Goal: Task Accomplishment & Management: Use online tool/utility

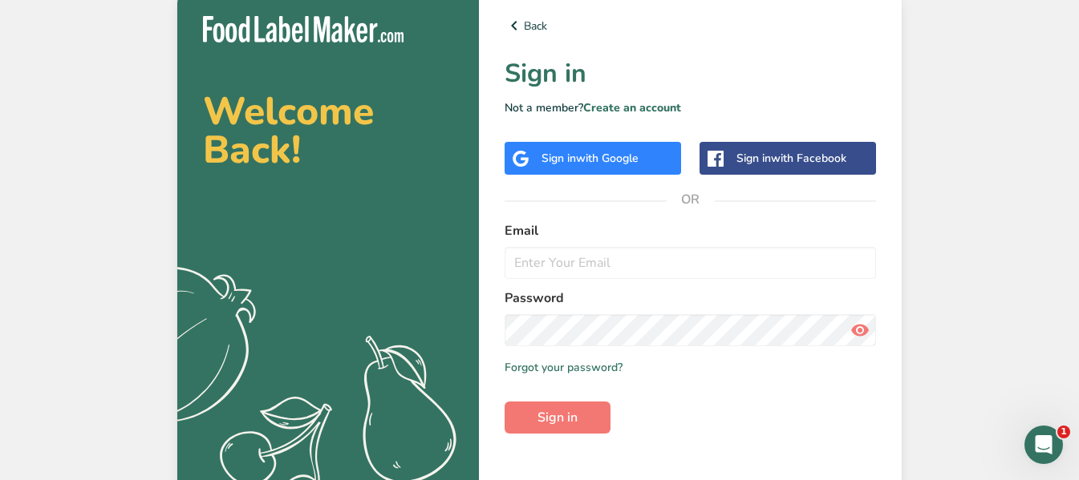
click at [630, 154] on span "with Google" at bounding box center [607, 158] width 63 height 15
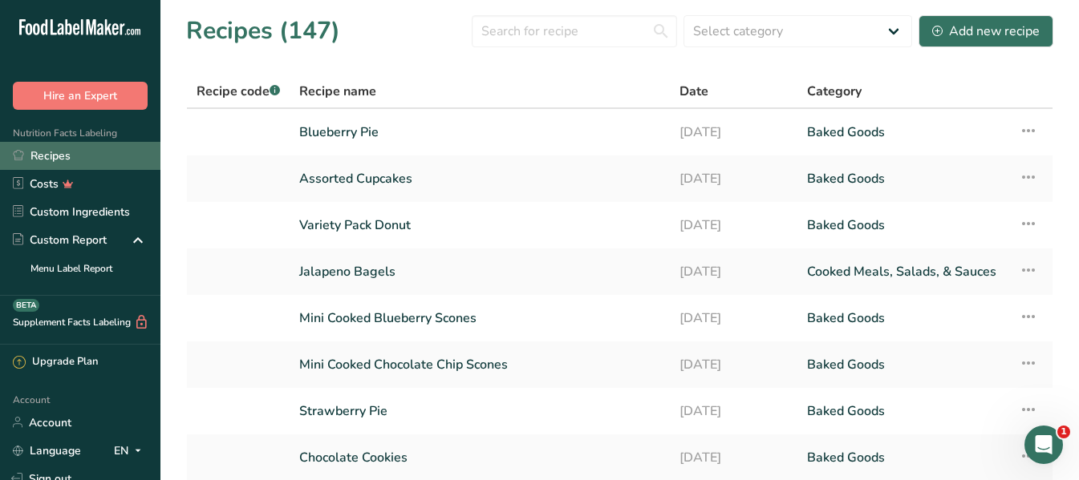
click at [72, 160] on link "Recipes" at bounding box center [80, 156] width 160 height 28
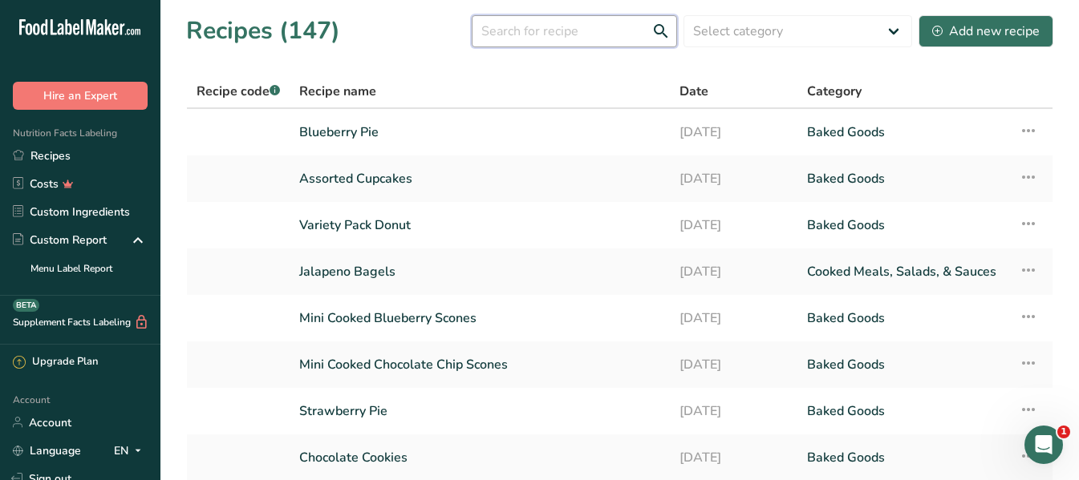
click at [525, 31] on input "text" at bounding box center [574, 31] width 205 height 32
type input "bite"
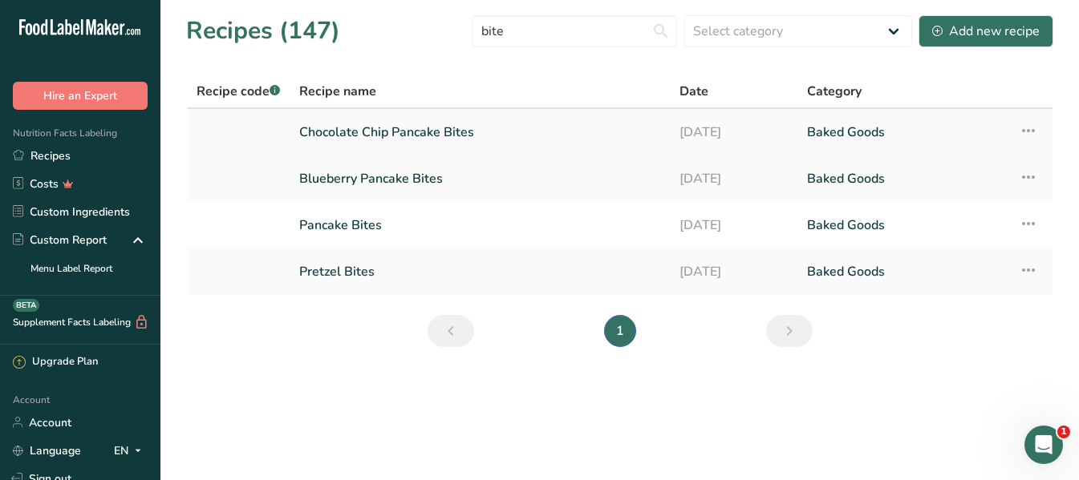
click at [403, 131] on link "Chocolate Chip Pancake Bites" at bounding box center [479, 132] width 361 height 34
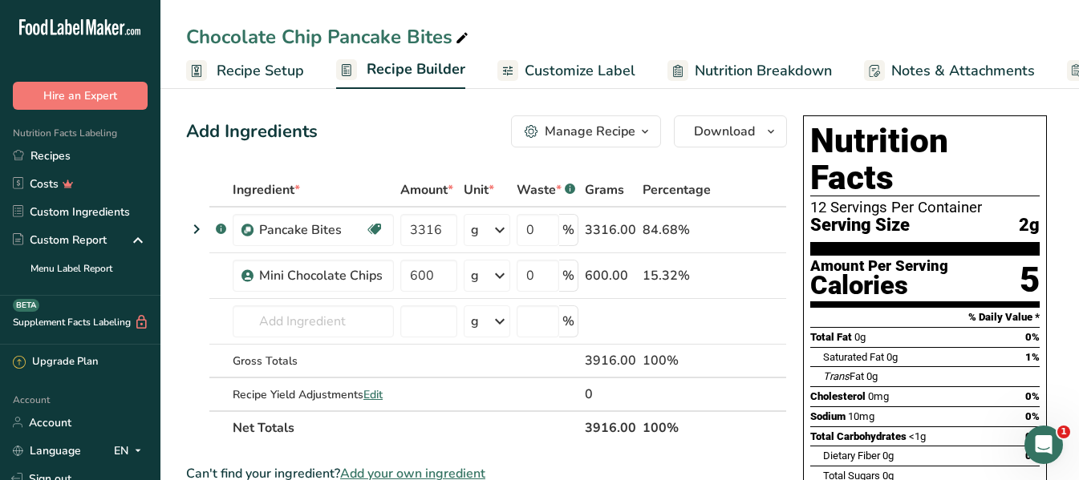
drag, startPoint x: 255, startPoint y: 67, endPoint x: 248, endPoint y: 62, distance: 9.1
click at [255, 67] on span "Recipe Setup" at bounding box center [260, 71] width 87 height 22
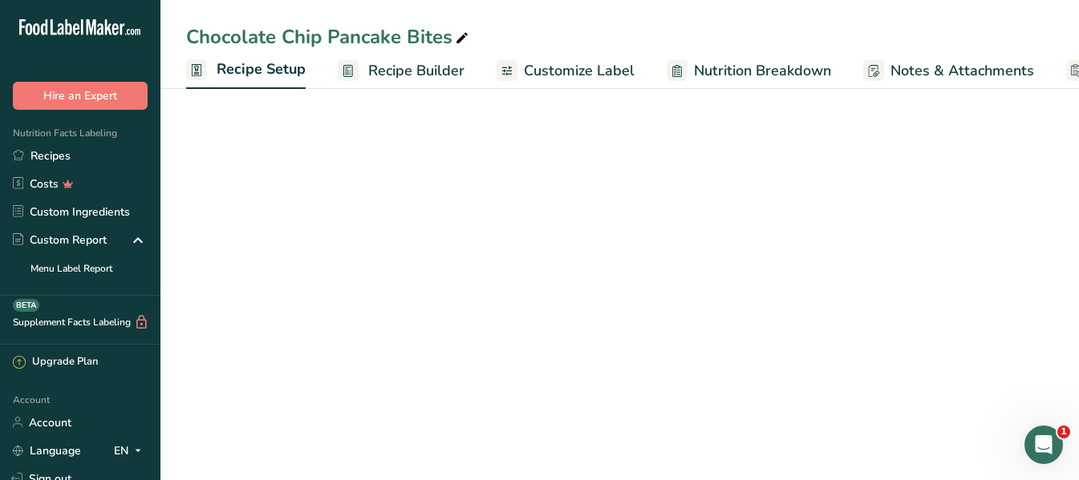
scroll to position [0, 6]
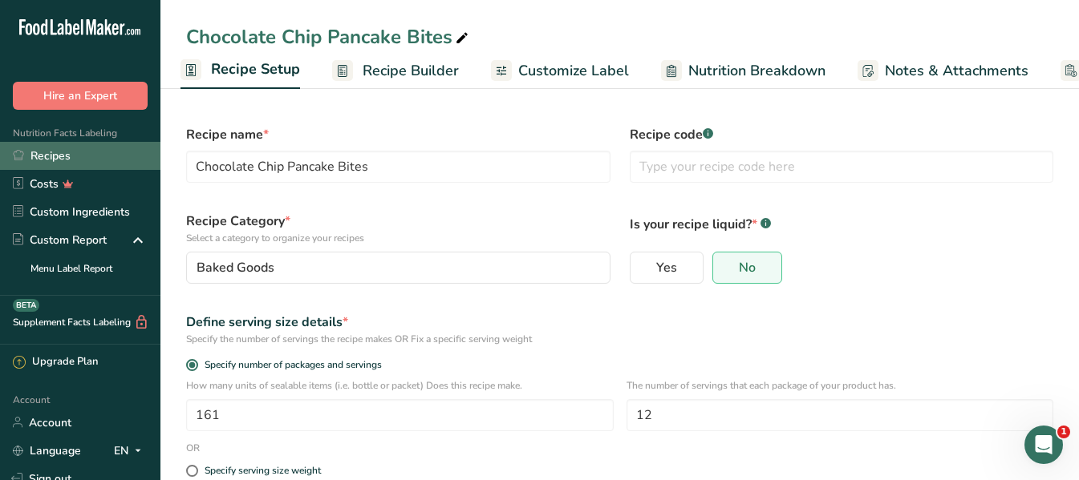
click at [63, 154] on link "Recipes" at bounding box center [80, 156] width 160 height 28
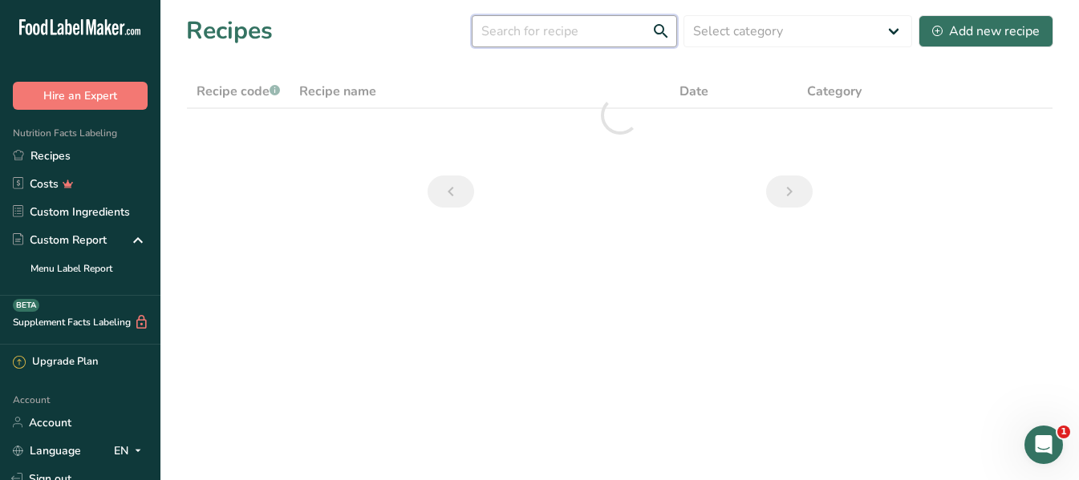
click at [562, 31] on input "text" at bounding box center [574, 31] width 205 height 32
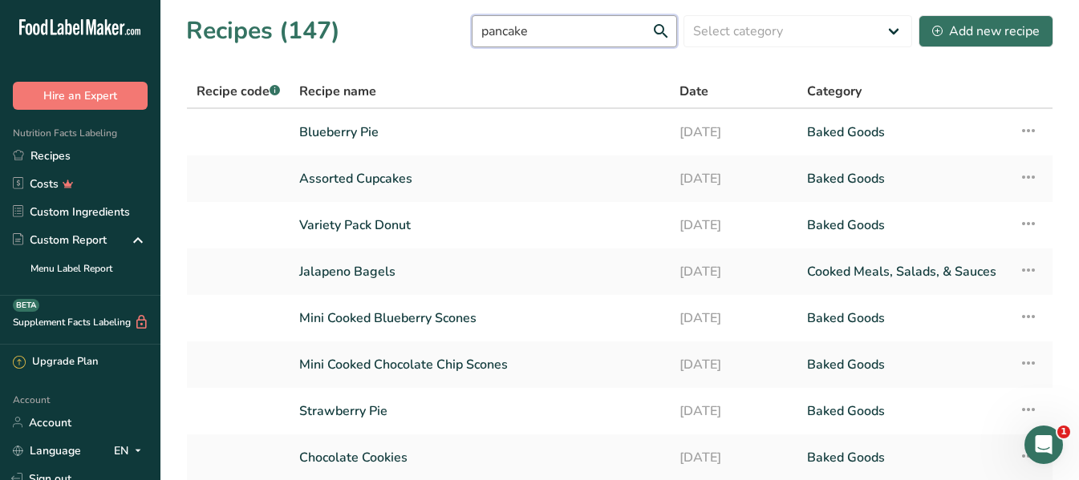
type input "pancake"
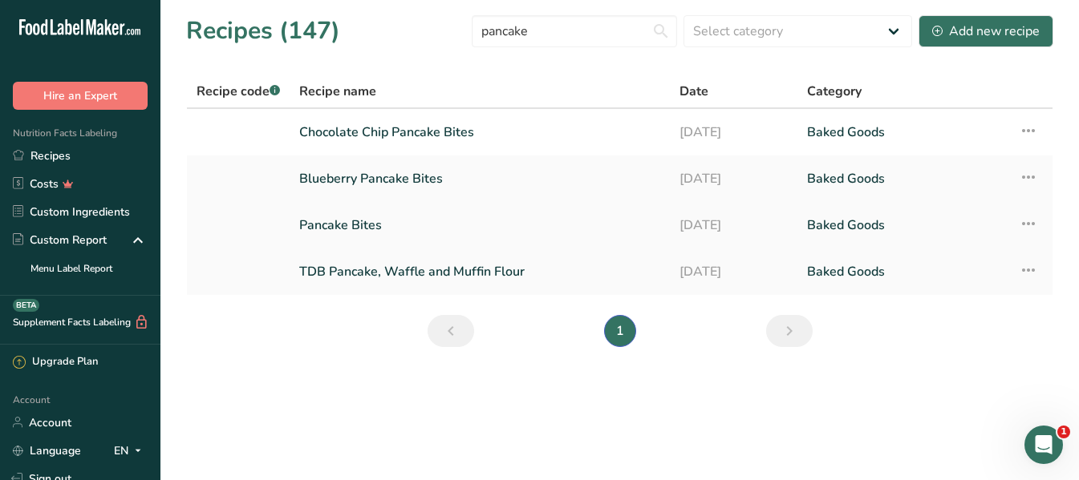
click at [348, 222] on link "Pancake Bites" at bounding box center [479, 226] width 361 height 34
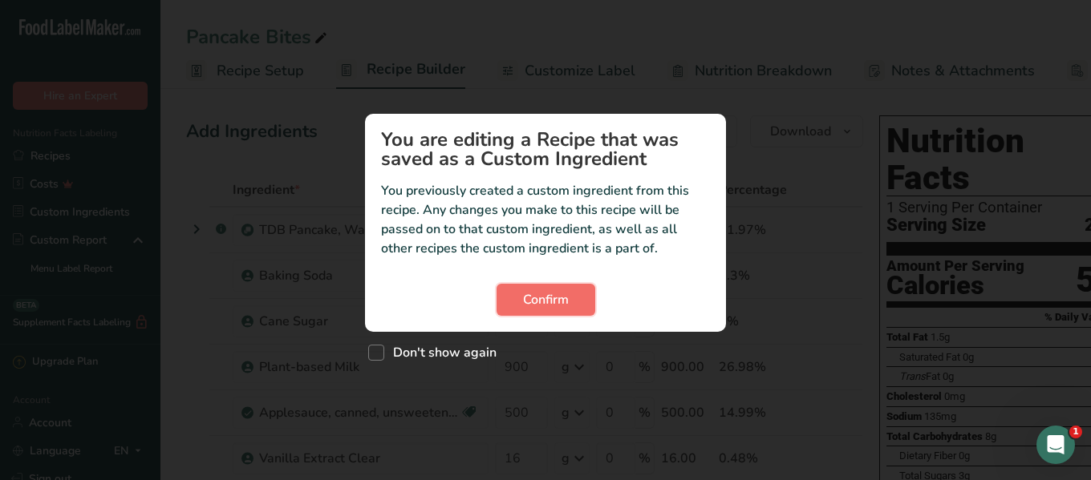
click at [550, 297] on span "Confirm" at bounding box center [546, 299] width 46 height 19
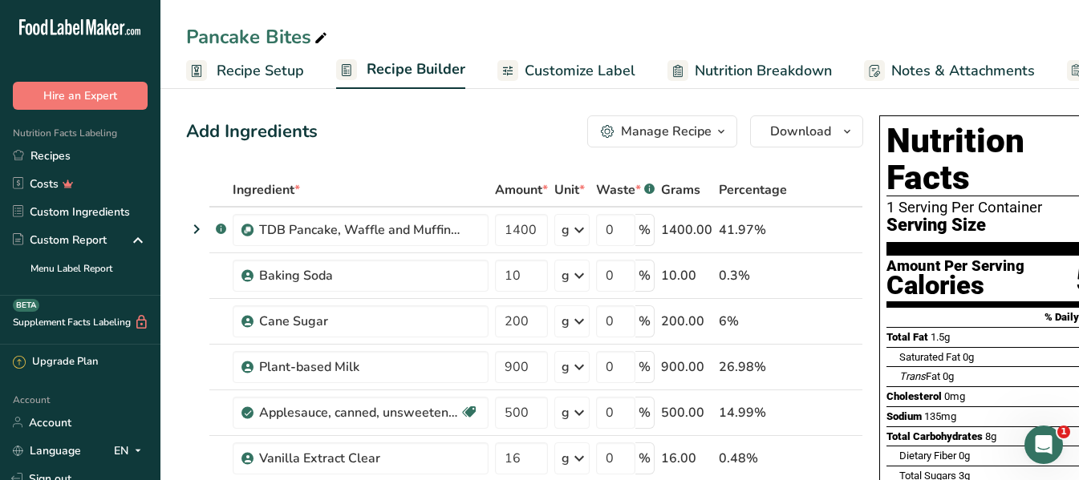
click at [268, 73] on span "Recipe Setup" at bounding box center [260, 71] width 87 height 22
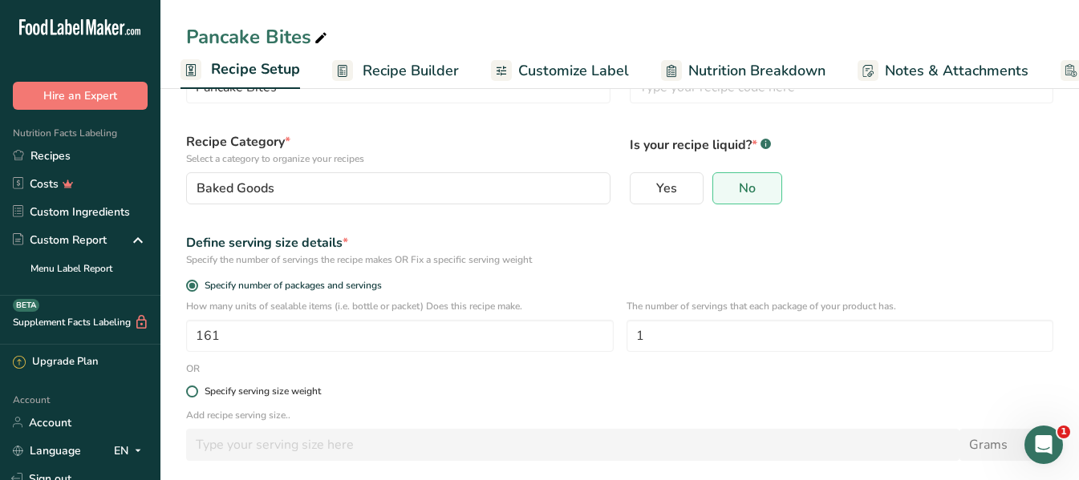
scroll to position [80, 0]
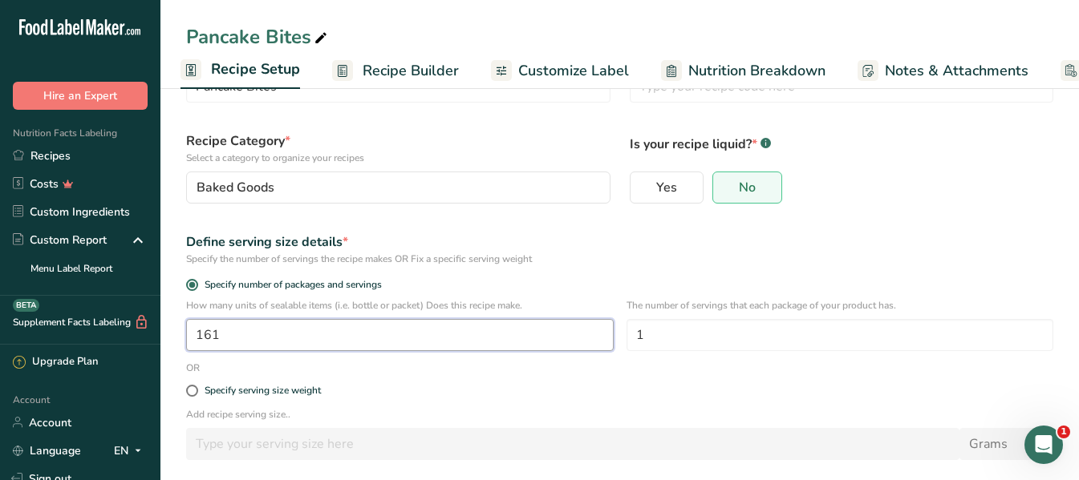
click at [248, 334] on input "161" at bounding box center [399, 335] width 427 height 32
drag, startPoint x: 243, startPoint y: 334, endPoint x: 196, endPoint y: 325, distance: 48.3
click at [189, 331] on input "161" at bounding box center [399, 335] width 427 height 32
type input "180"
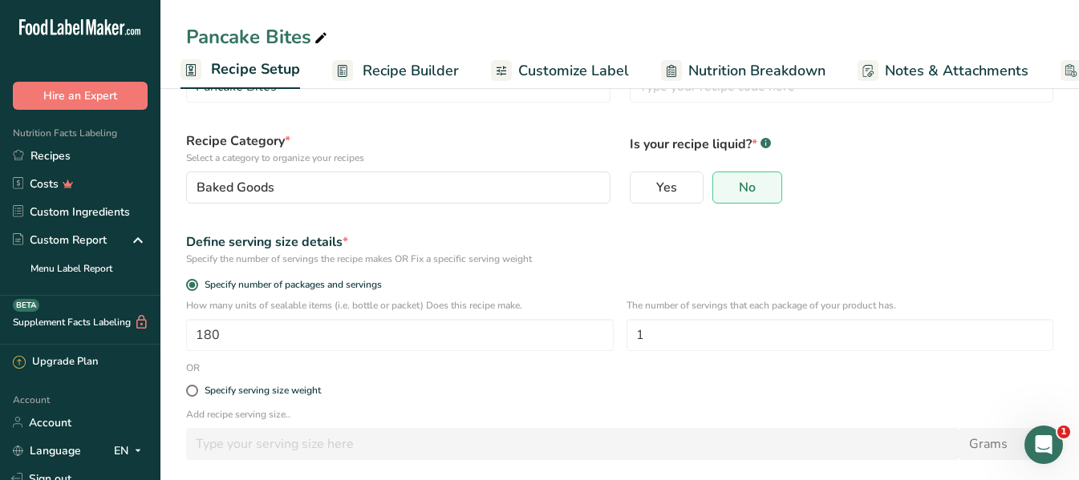
click at [688, 233] on div "Define serving size details *" at bounding box center [619, 242] width 867 height 19
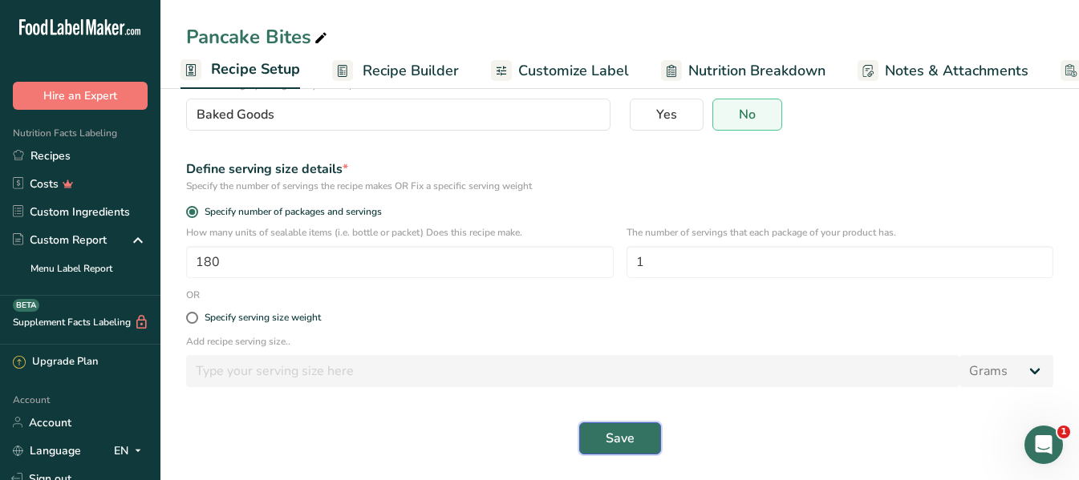
click at [622, 445] on span "Save" at bounding box center [620, 438] width 29 height 19
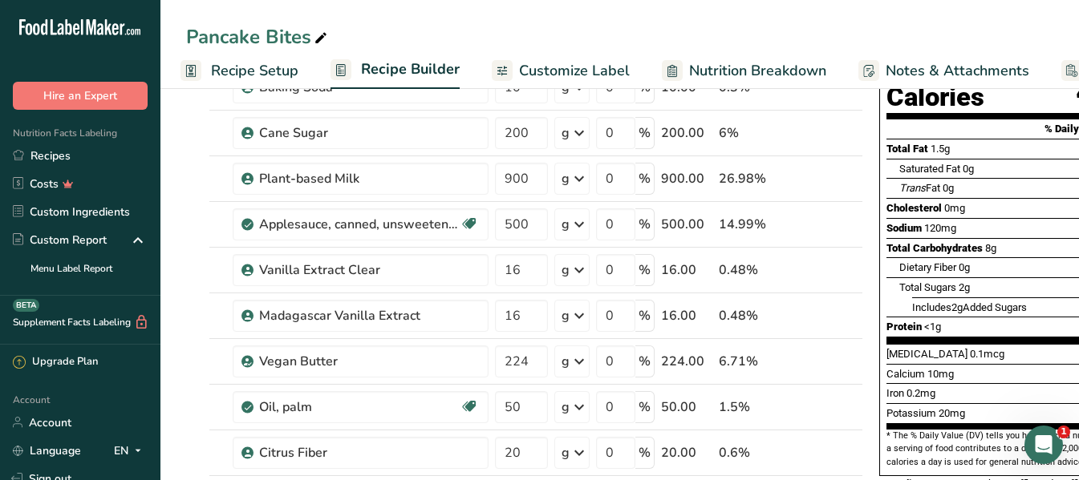
scroll to position [160, 0]
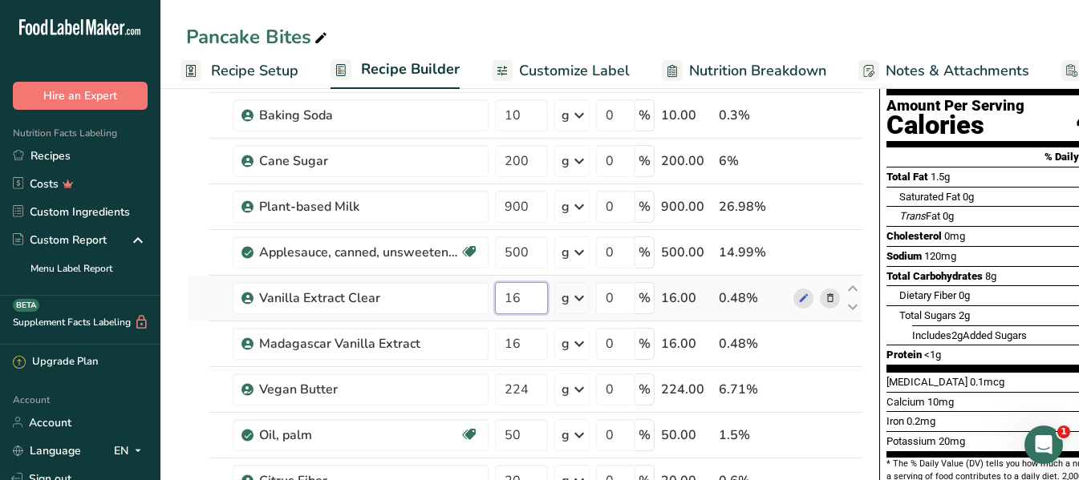
drag, startPoint x: 527, startPoint y: 300, endPoint x: 488, endPoint y: 294, distance: 38.9
click at [488, 294] on tr "Vanilla Extract Clear 16 g Weight Units g kg mg See more Volume Units l mL fl o…" at bounding box center [524, 299] width 675 height 46
type input "32"
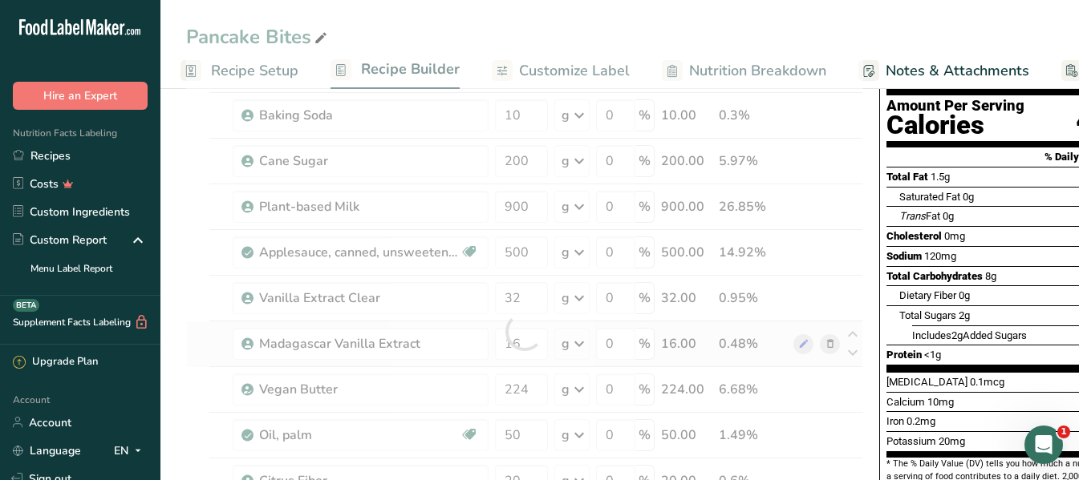
click at [826, 345] on div "Ingredient * Amount * Unit * Waste * .a-a{fill:#347362;}.b-a{fill:#fff;} Grams …" at bounding box center [524, 332] width 677 height 638
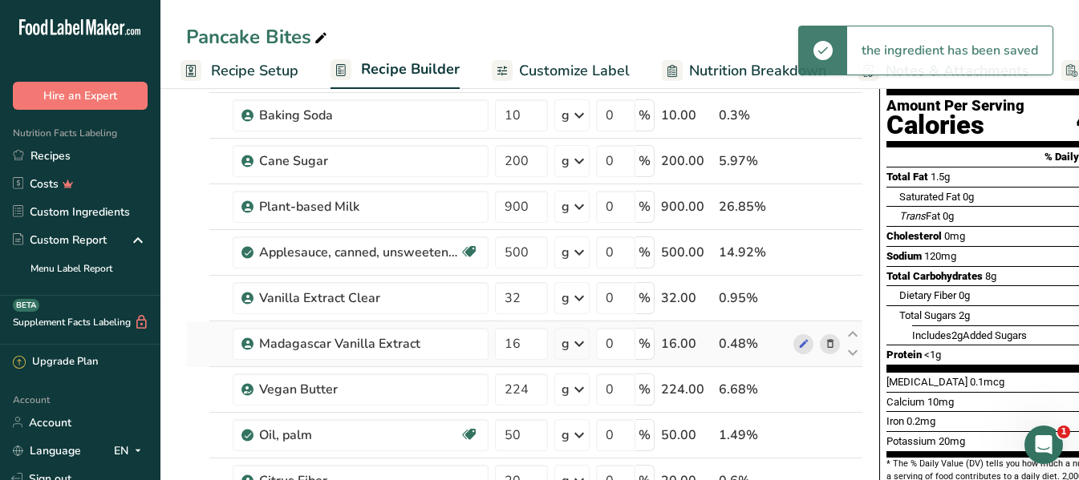
click at [830, 346] on icon at bounding box center [830, 344] width 11 height 17
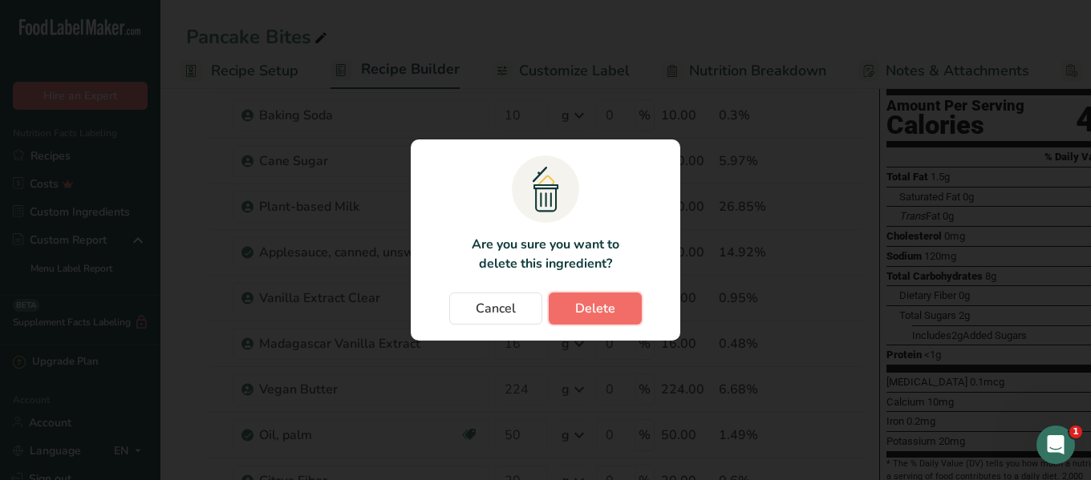
click at [606, 310] on span "Delete" at bounding box center [595, 308] width 40 height 19
type input "224"
type input "50"
type input "20"
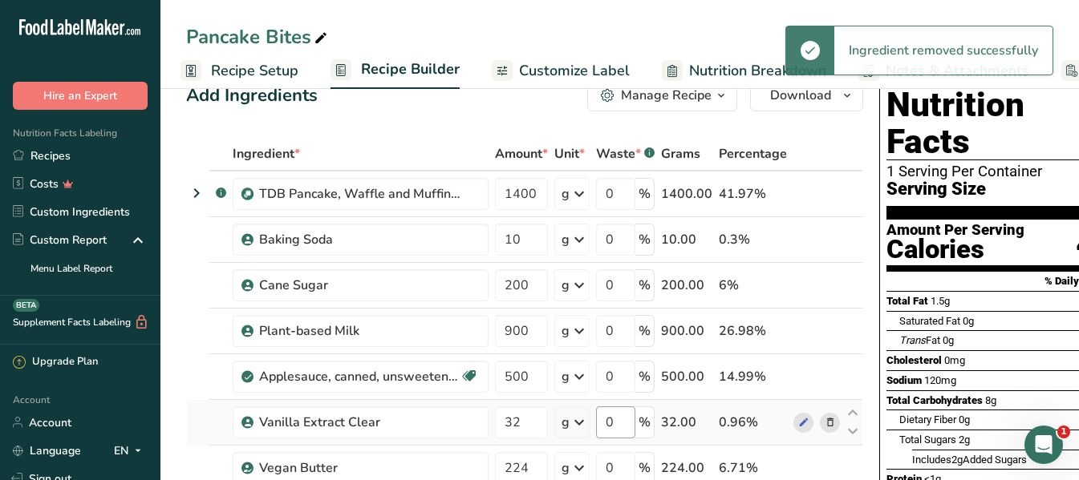
scroll to position [0, 0]
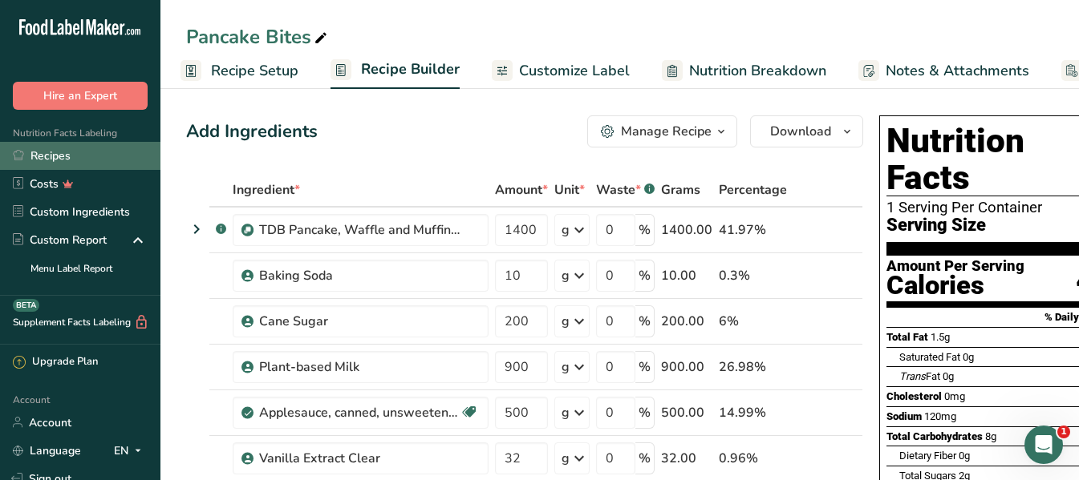
click at [74, 154] on link "Recipes" at bounding box center [80, 156] width 160 height 28
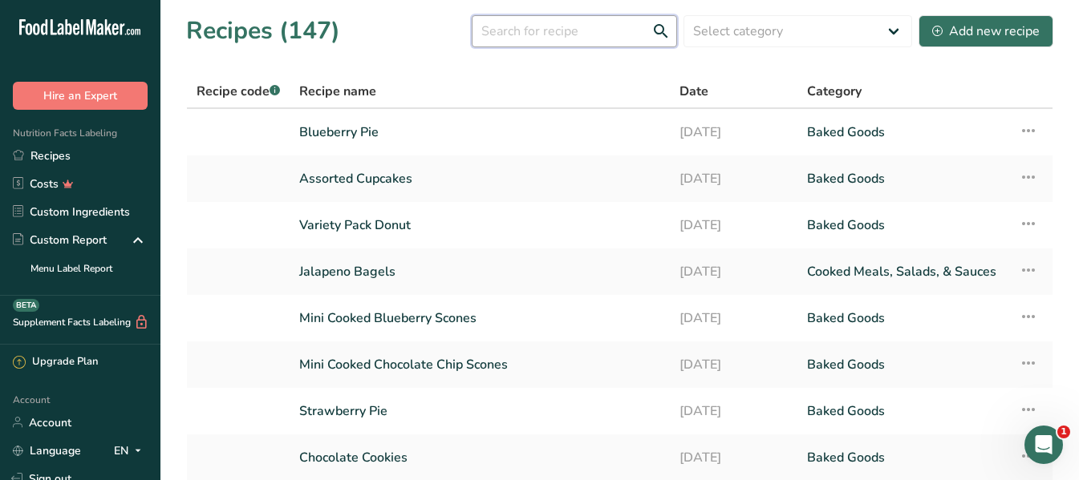
click at [542, 36] on input "text" at bounding box center [574, 31] width 205 height 32
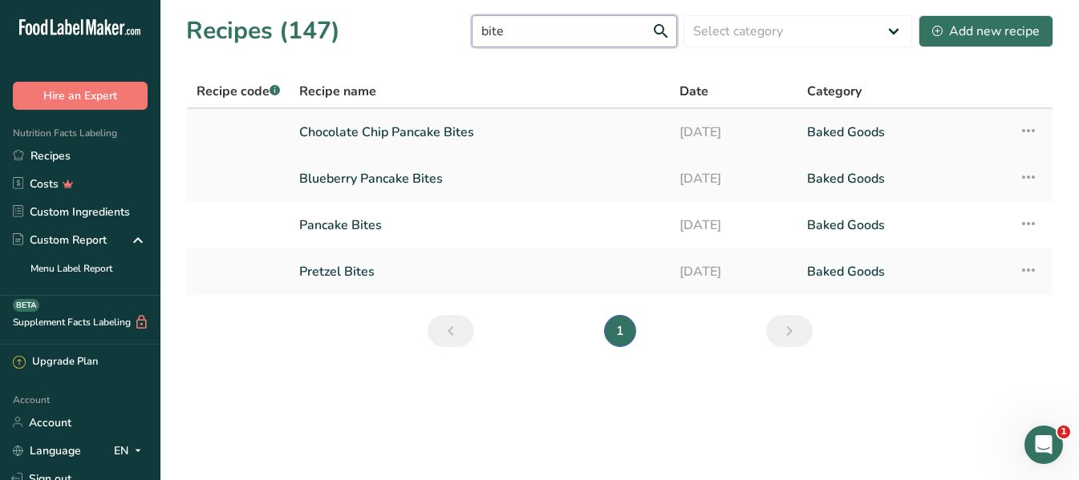
type input "bite"
click at [375, 132] on link "Chocolate Chip Pancake Bites" at bounding box center [479, 132] width 361 height 34
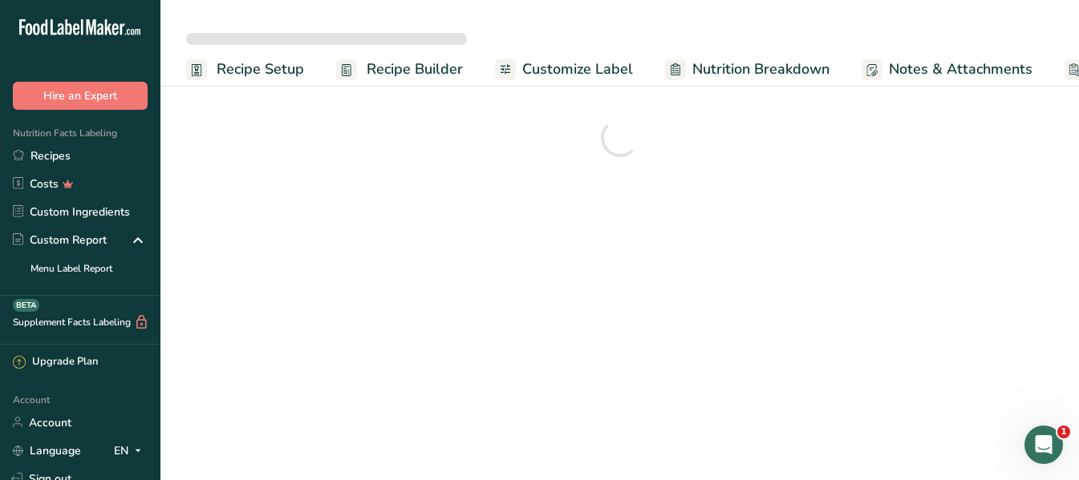
click at [271, 70] on span "Recipe Setup" at bounding box center [260, 70] width 87 height 22
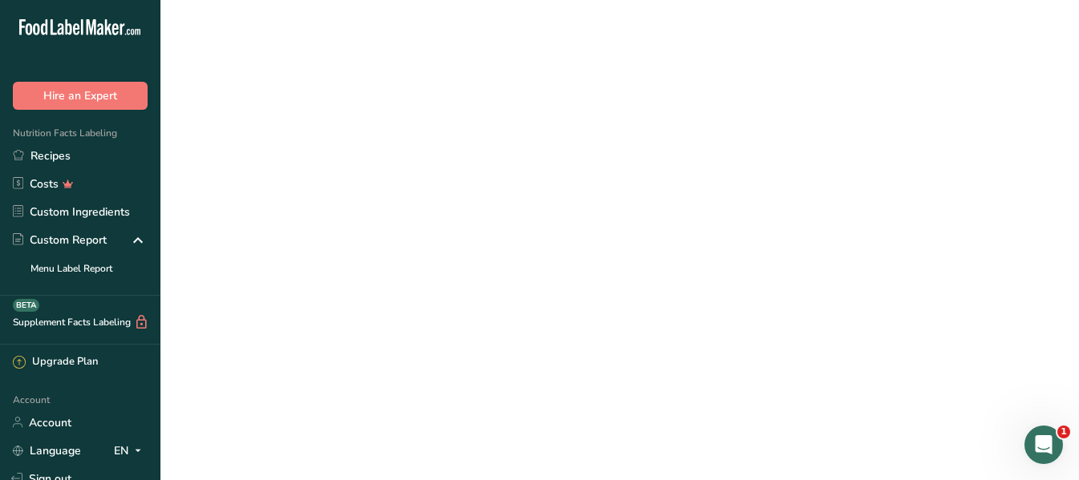
scroll to position [0, 6]
select select
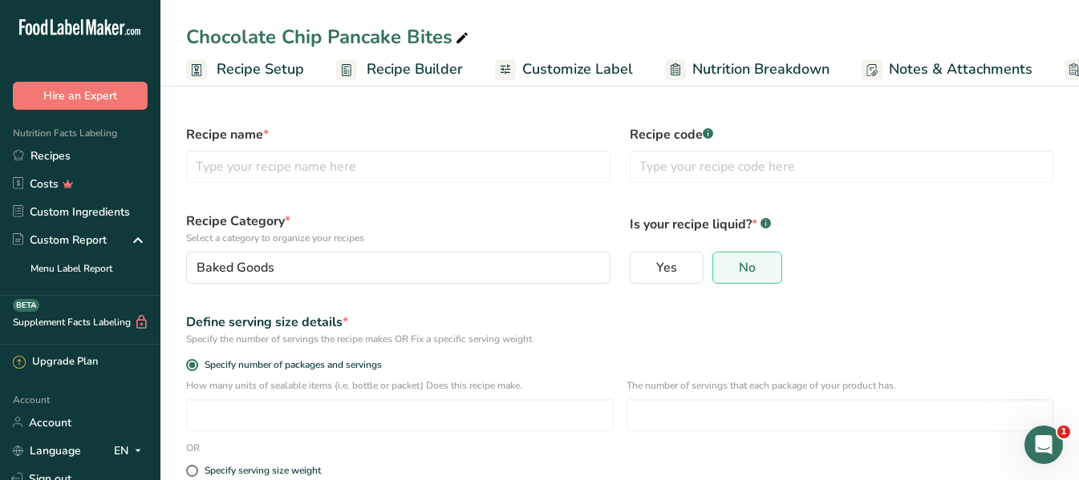
type input "Chocolate Chip Pancake Bites"
radio input "true"
type input "161"
type input "12"
select select "0"
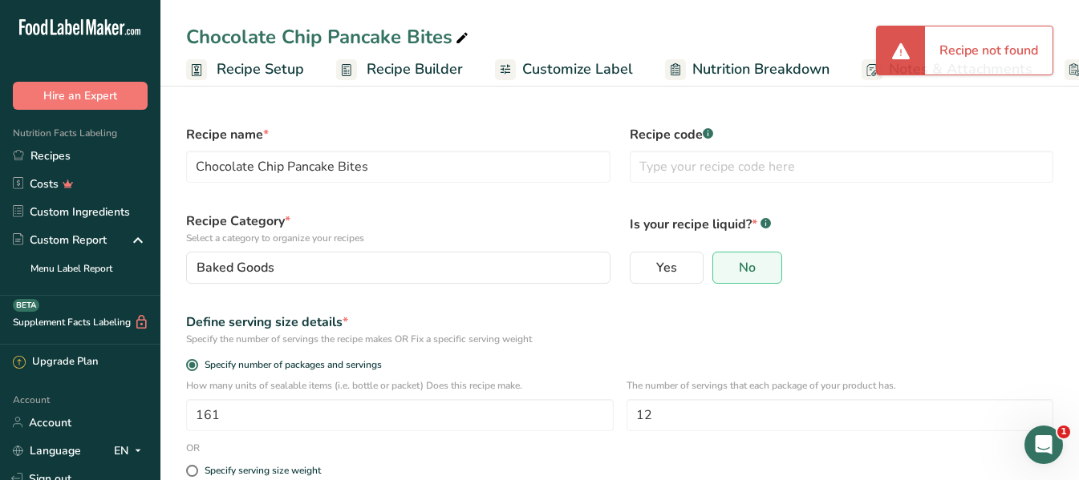
click at [277, 70] on span "Recipe Setup" at bounding box center [260, 70] width 87 height 22
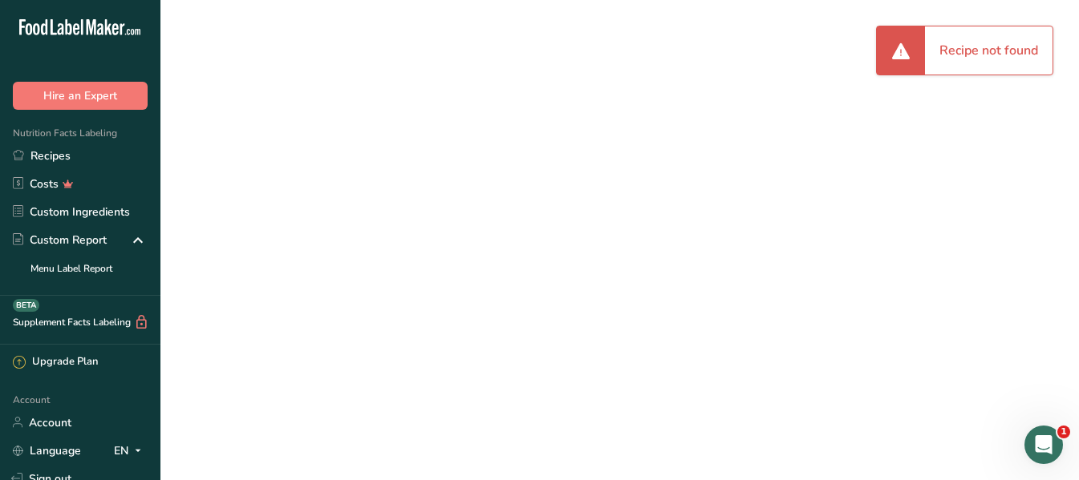
select select
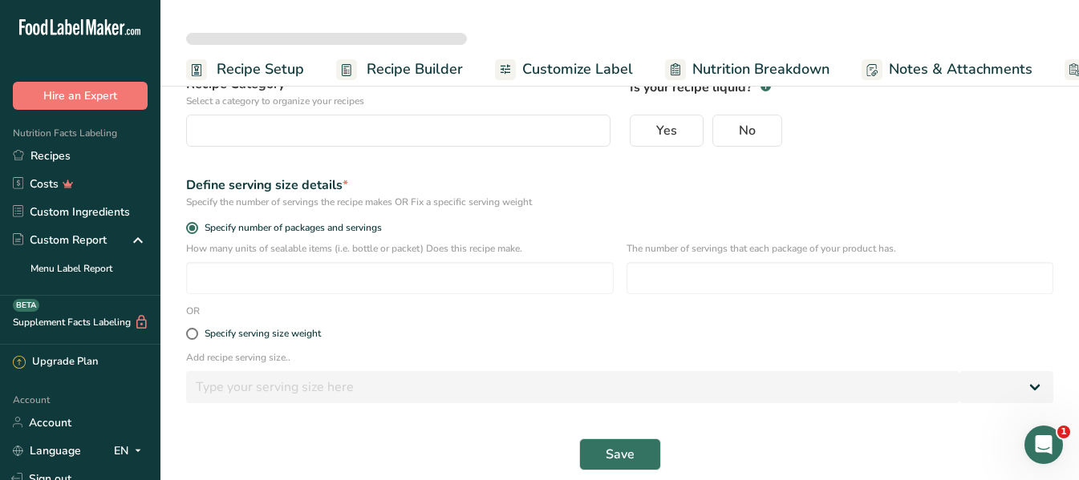
scroll to position [153, 0]
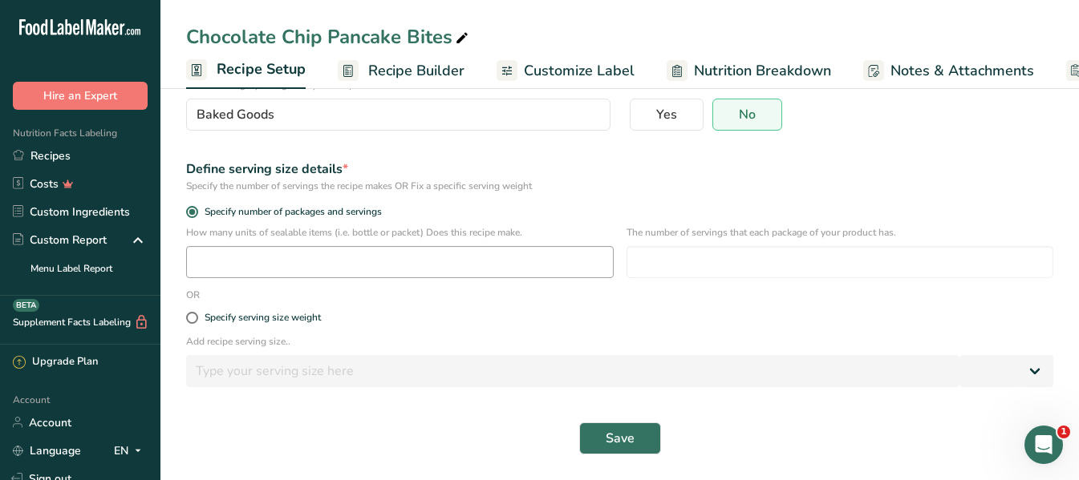
type input "Chocolate Chip Pancake Bites"
radio input "true"
type input "161"
type input "12"
select select "0"
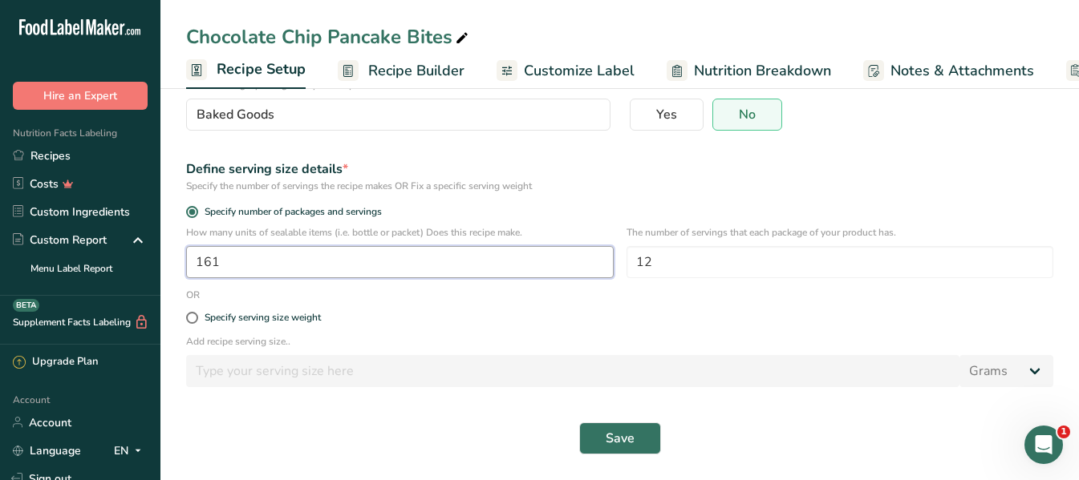
click at [241, 263] on input "161" at bounding box center [399, 262] width 427 height 32
drag, startPoint x: 241, startPoint y: 263, endPoint x: 190, endPoint y: 263, distance: 51.3
click at [190, 263] on input "161" at bounding box center [399, 262] width 427 height 32
type input "180"
click at [652, 262] on input "12" at bounding box center [839, 262] width 427 height 32
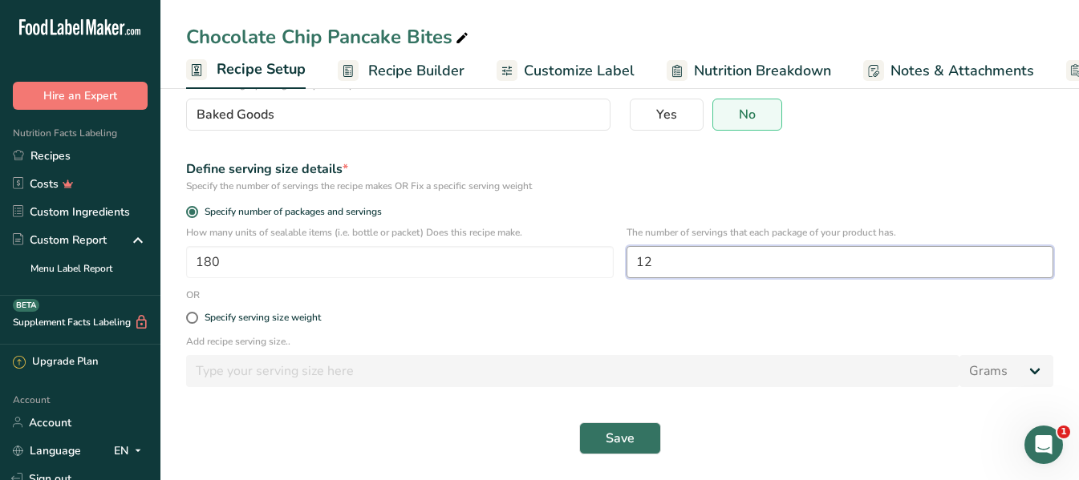
drag, startPoint x: 662, startPoint y: 255, endPoint x: 630, endPoint y: 257, distance: 33.0
click at [630, 257] on input "12" at bounding box center [839, 262] width 427 height 32
type input "6"
click at [609, 439] on span "Save" at bounding box center [620, 438] width 29 height 19
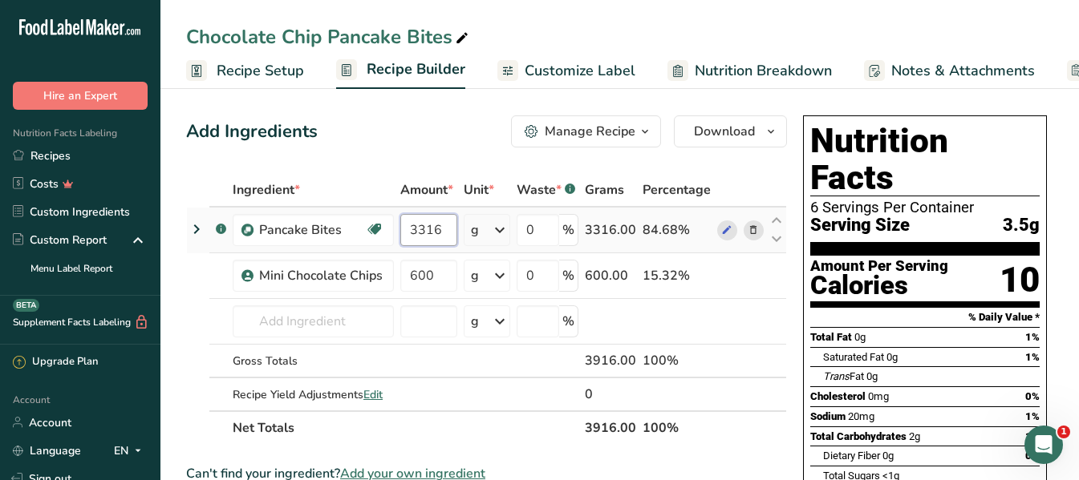
click at [446, 229] on input "3316" at bounding box center [428, 230] width 57 height 32
drag, startPoint x: 446, startPoint y: 229, endPoint x: 427, endPoint y: 229, distance: 18.5
click at [427, 229] on input "3316" at bounding box center [428, 230] width 57 height 32
type input "3336"
click at [928, 347] on div "Saturated Fat 0g 1%" at bounding box center [931, 357] width 217 height 20
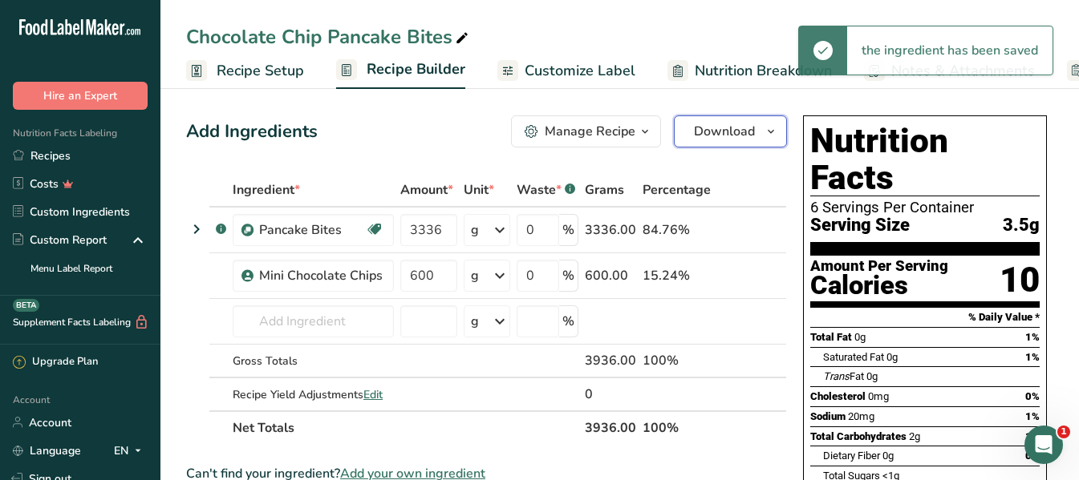
click at [775, 132] on icon "button" at bounding box center [770, 132] width 13 height 20
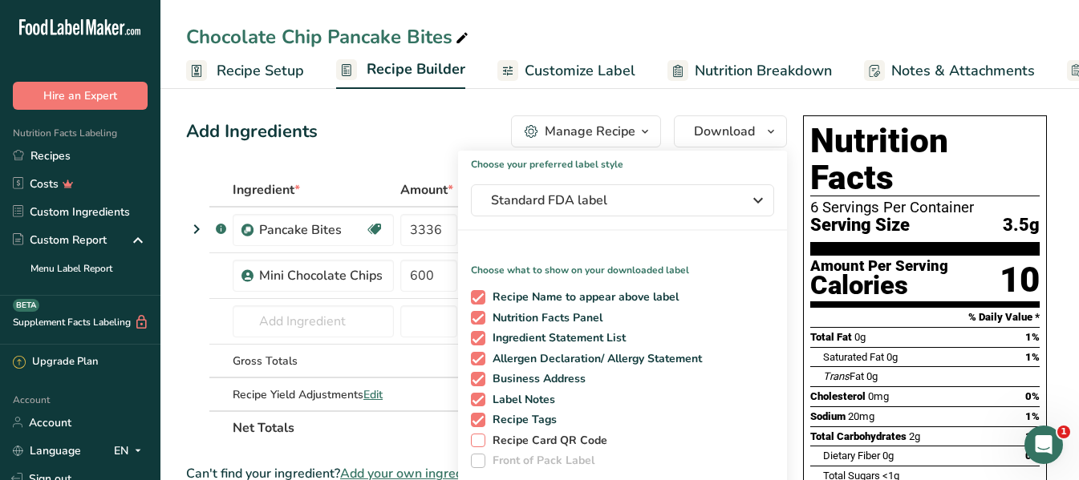
click at [481, 443] on span at bounding box center [478, 441] width 14 height 14
click at [481, 443] on input "Recipe Card QR Code" at bounding box center [476, 441] width 10 height 10
checkbox input "true"
click at [872, 351] on span "Saturated Fat" at bounding box center [853, 357] width 61 height 12
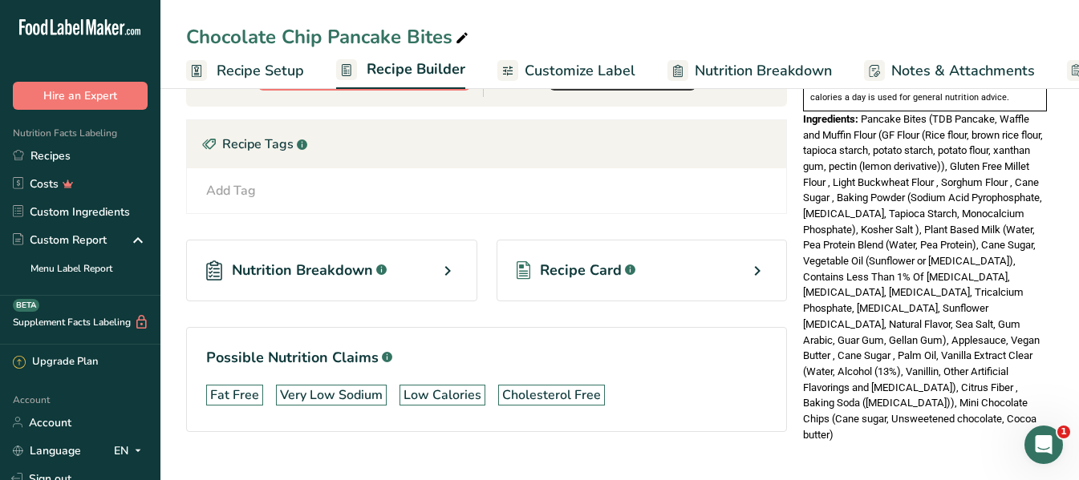
scroll to position [561, 0]
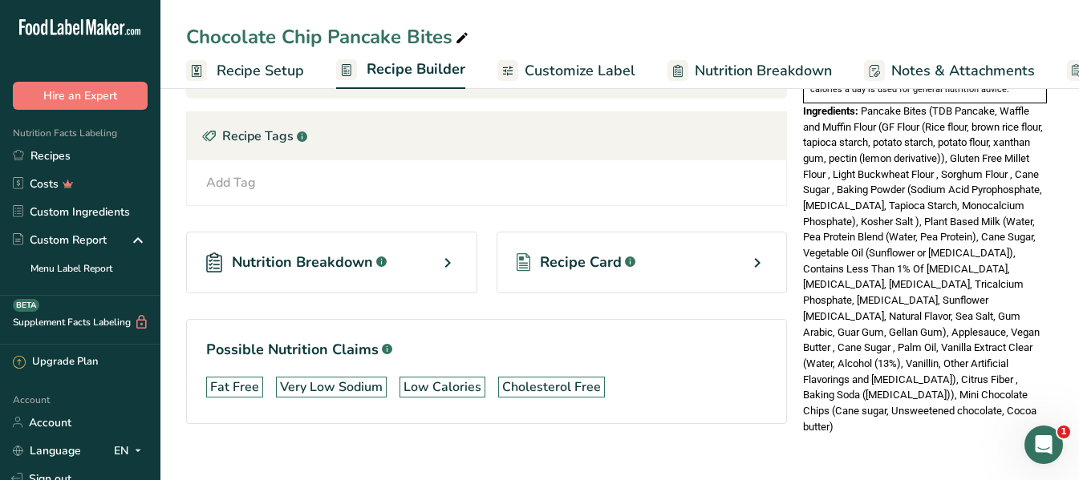
click at [655, 269] on div "Recipe Card .a-a{fill:#347362;}.b-a{fill:#fff;}" at bounding box center [641, 263] width 291 height 62
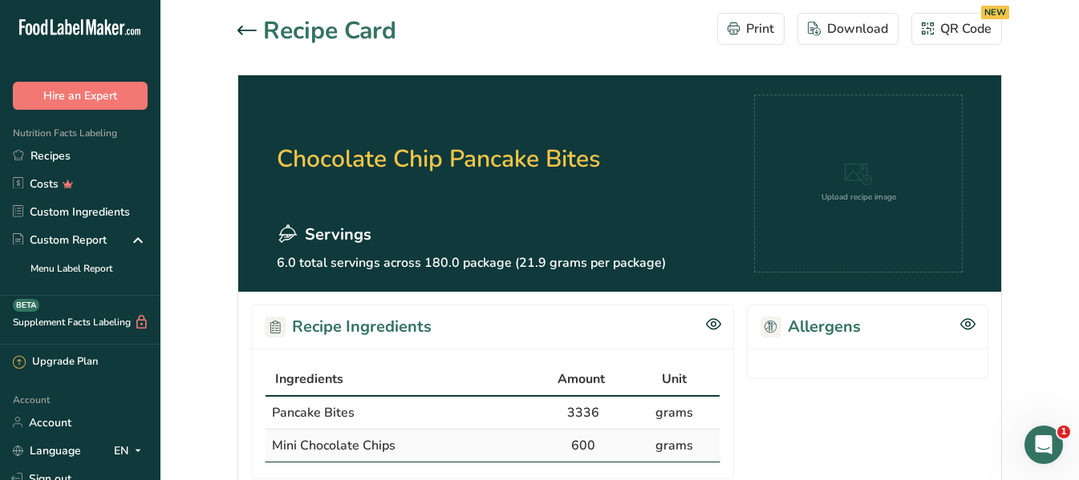
click at [241, 29] on icon at bounding box center [246, 31] width 19 height 10
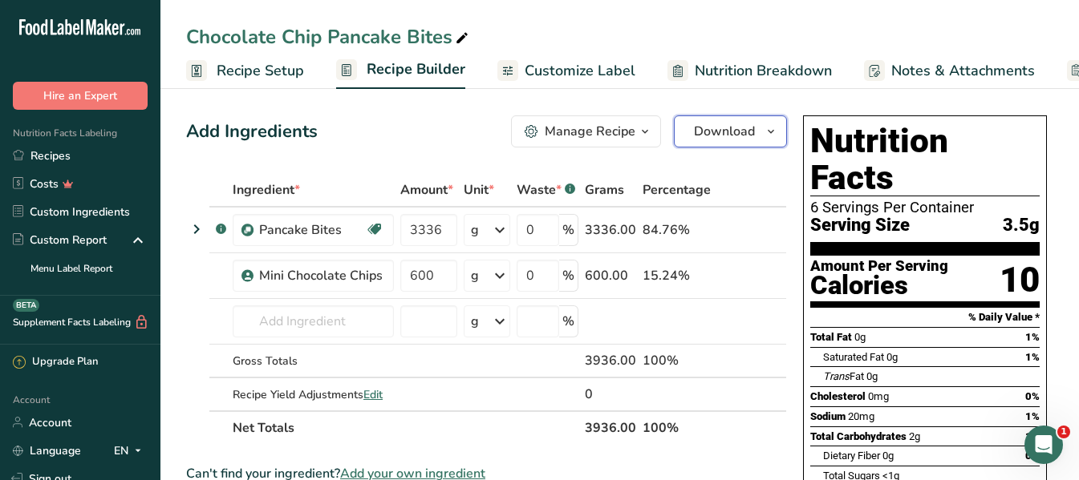
click at [721, 131] on span "Download" at bounding box center [724, 131] width 61 height 19
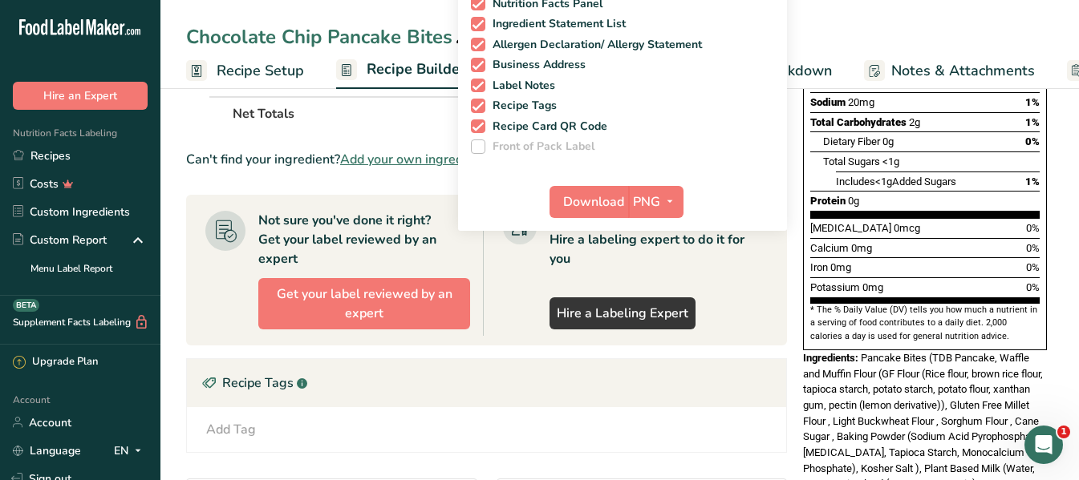
scroll to position [321, 0]
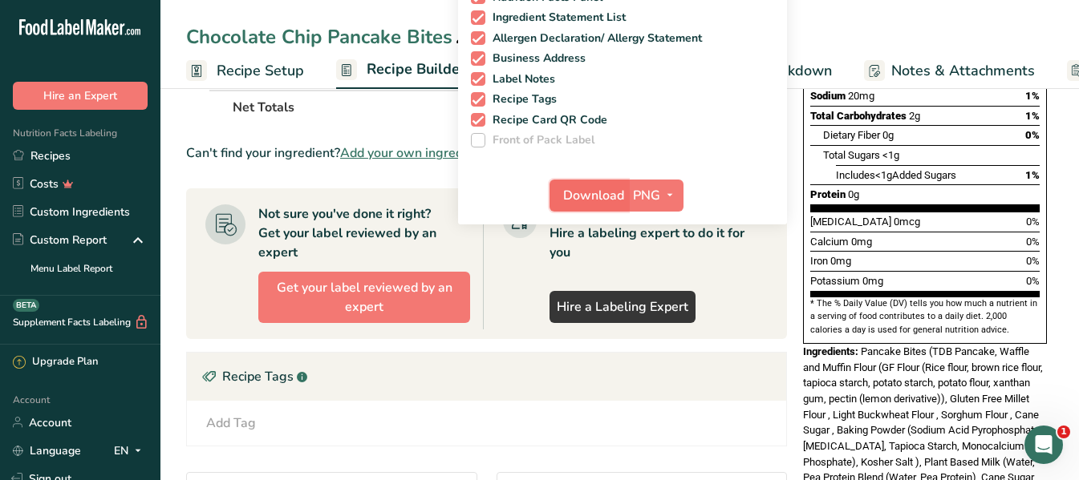
click at [608, 195] on span "Download" at bounding box center [593, 195] width 61 height 19
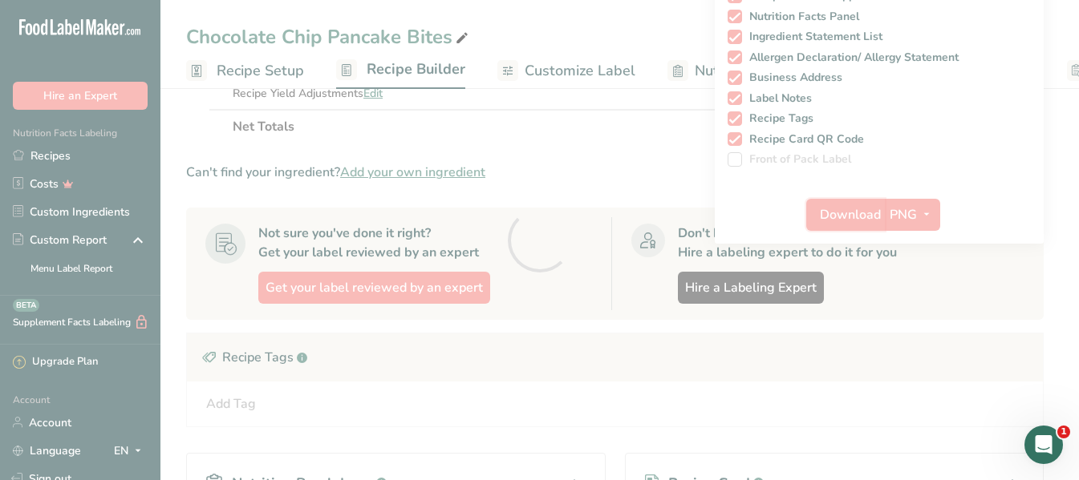
scroll to position [0, 0]
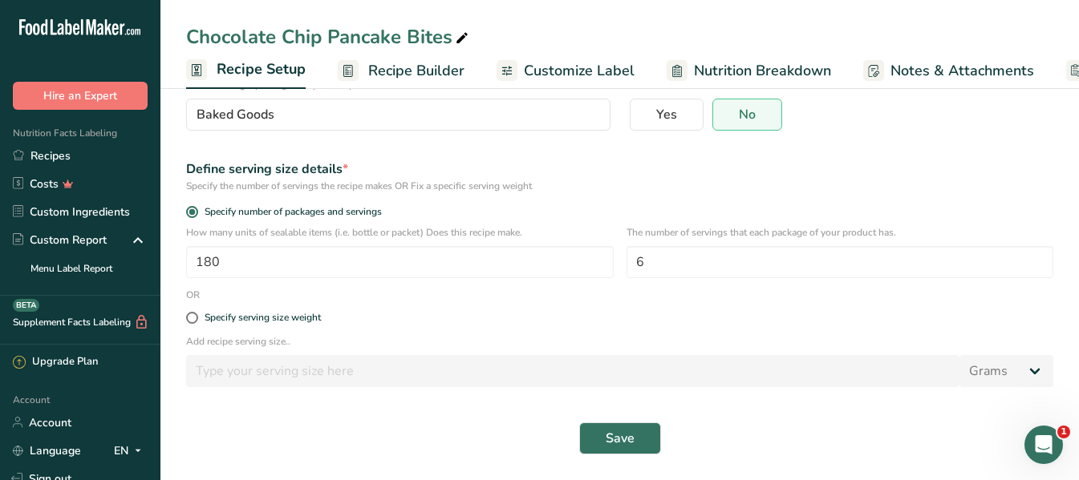
scroll to position [153, 0]
select select
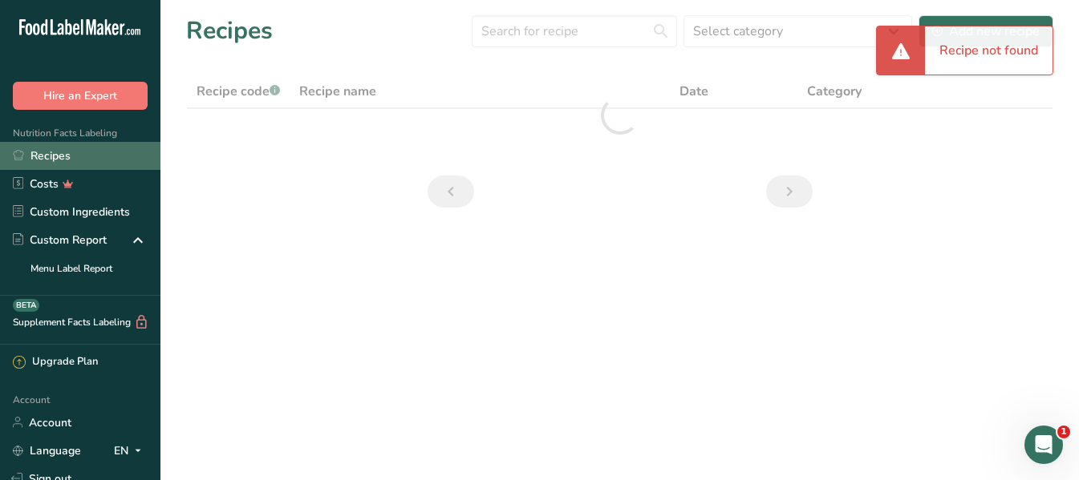
click at [55, 156] on link "Recipes" at bounding box center [80, 156] width 160 height 28
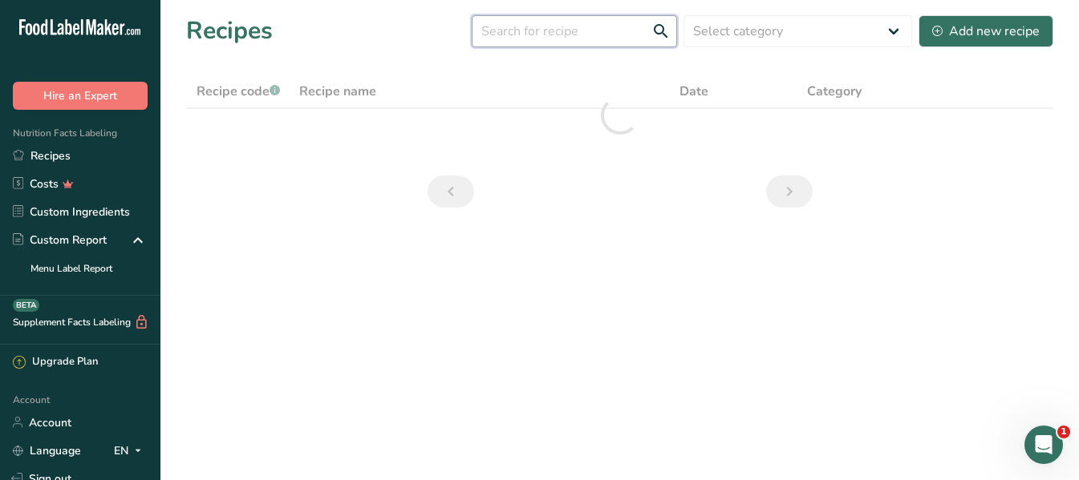
click at [537, 37] on input "text" at bounding box center [574, 31] width 205 height 32
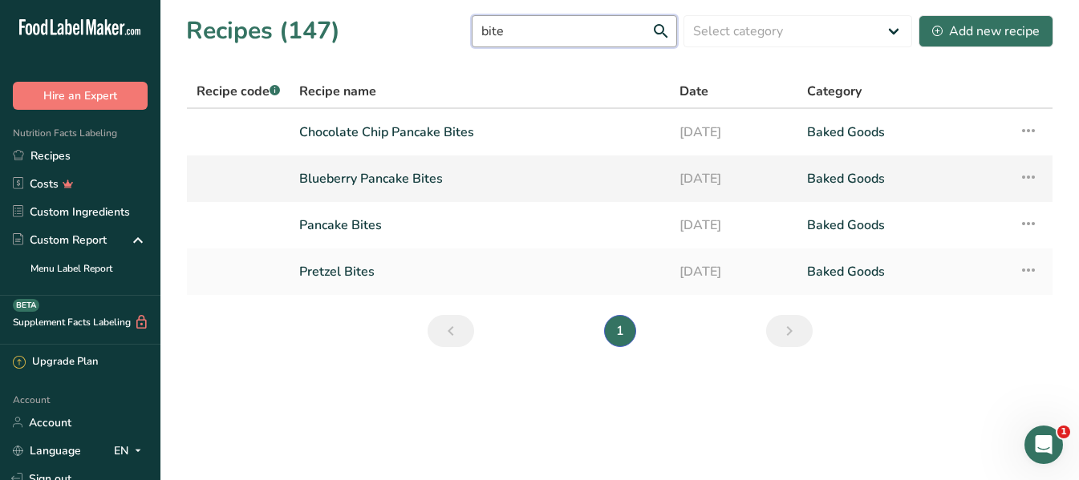
type input "bite"
click at [377, 175] on link "Blueberry Pancake Bites" at bounding box center [479, 179] width 361 height 34
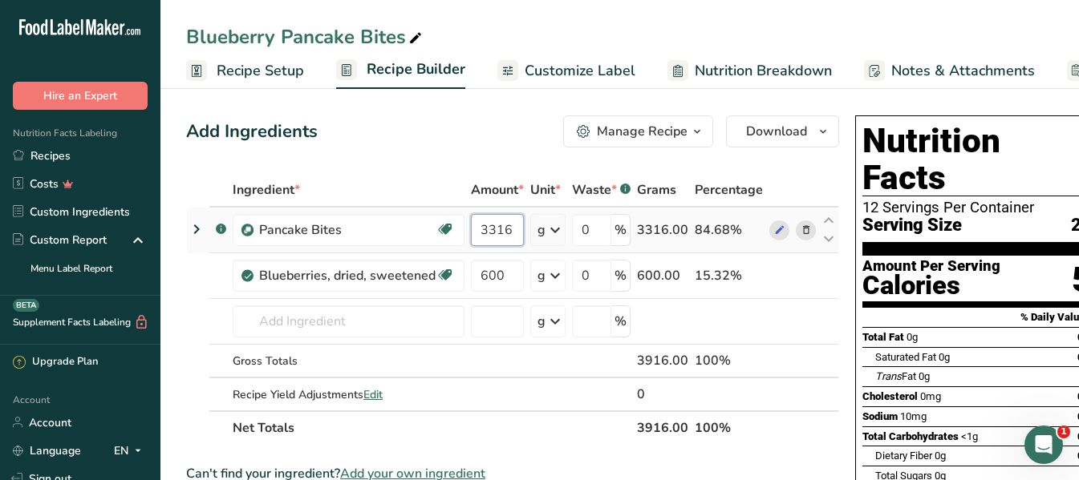
drag, startPoint x: 516, startPoint y: 231, endPoint x: 493, endPoint y: 228, distance: 22.7
click at [493, 228] on input "3316" at bounding box center [497, 230] width 53 height 32
type input "3336"
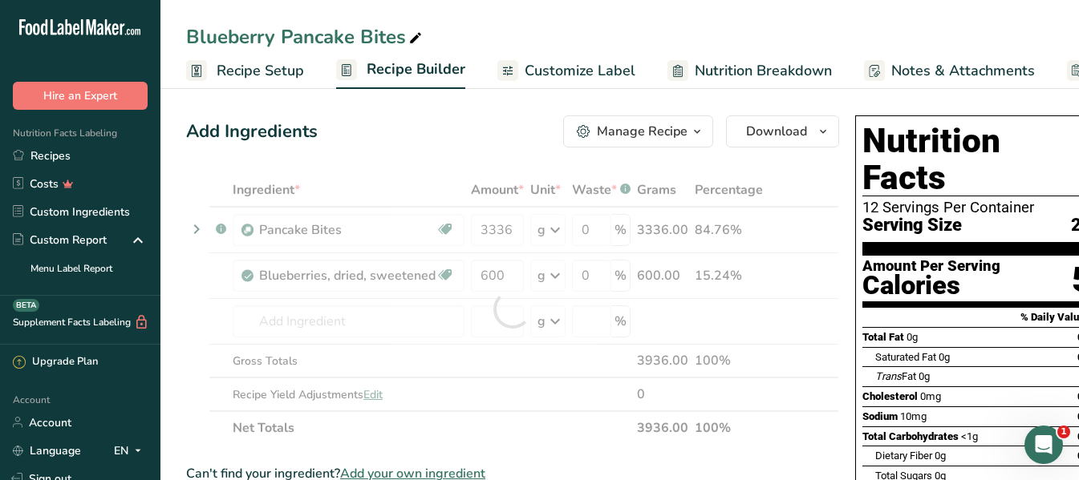
click at [1032, 256] on section "Amount Per Serving Calories 5" at bounding box center [976, 282] width 229 height 52
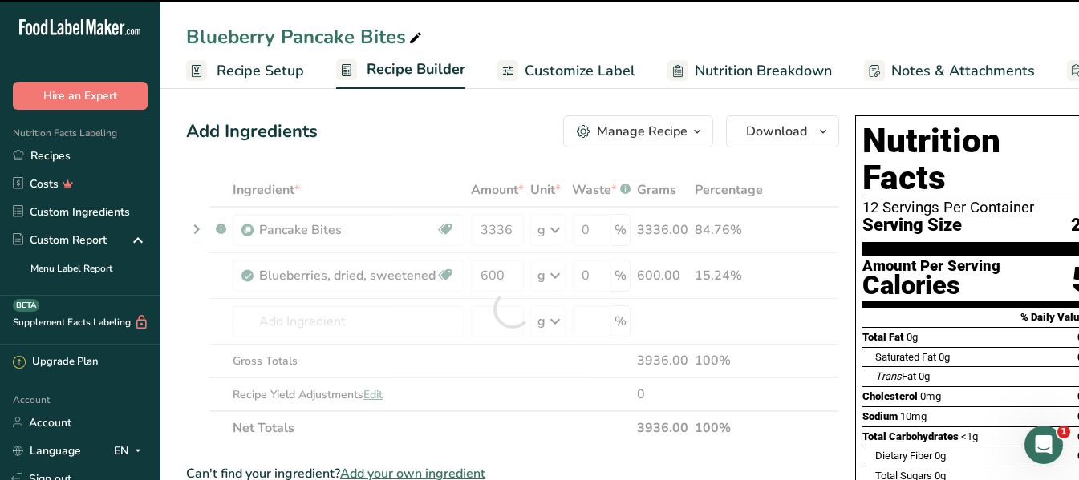
click at [298, 71] on span "Recipe Setup" at bounding box center [260, 71] width 87 height 22
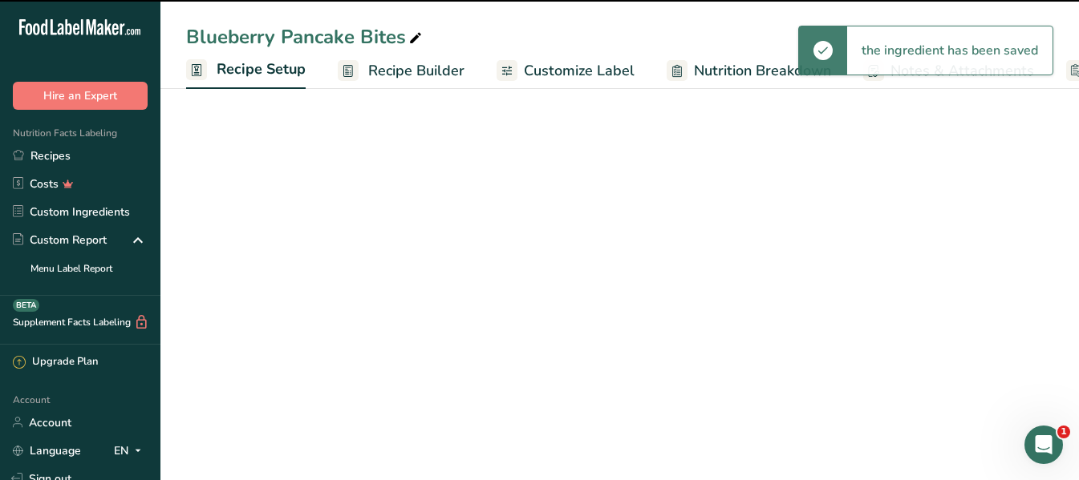
scroll to position [0, 6]
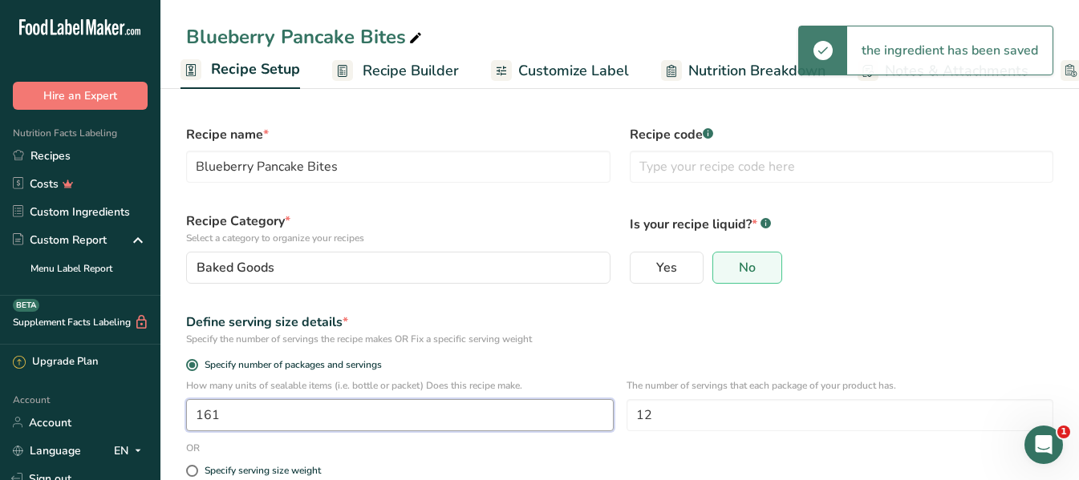
drag, startPoint x: 225, startPoint y: 408, endPoint x: 187, endPoint y: 413, distance: 38.8
click at [187, 413] on input "161" at bounding box center [399, 415] width 427 height 32
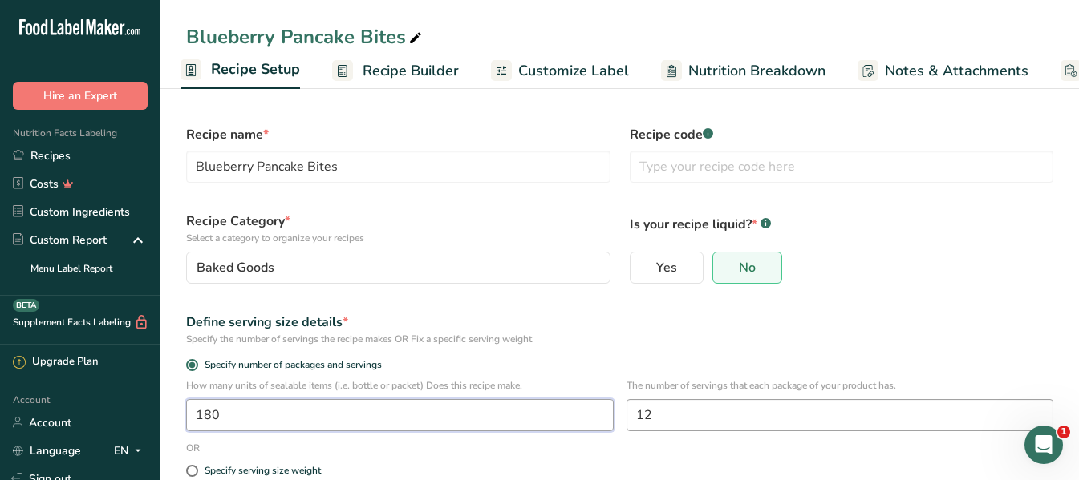
type input "180"
drag, startPoint x: 699, startPoint y: 414, endPoint x: 544, endPoint y: 419, distance: 154.9
click at [544, 419] on div "How many units of sealable items (i.e. bottle or packet) Does this recipe make.…" at bounding box center [619, 410] width 886 height 63
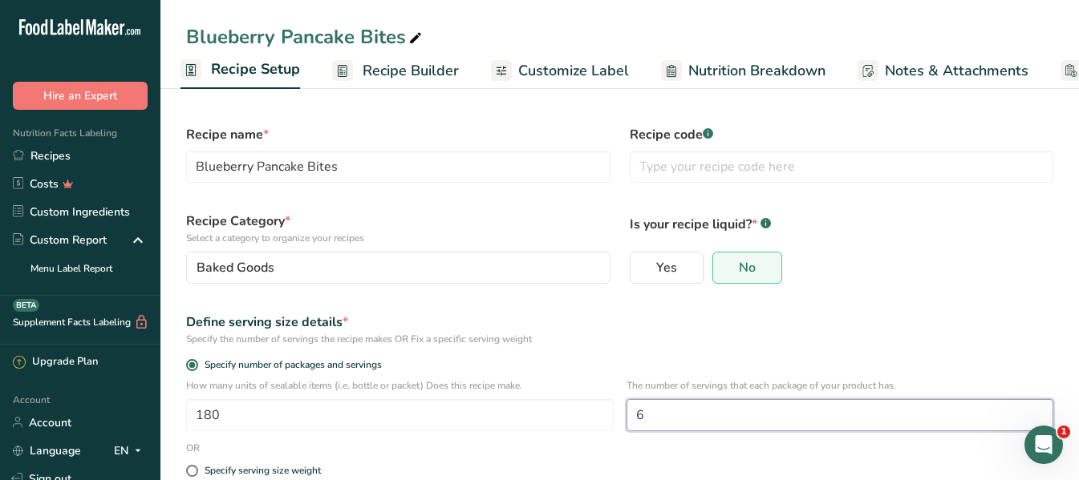
type input "6"
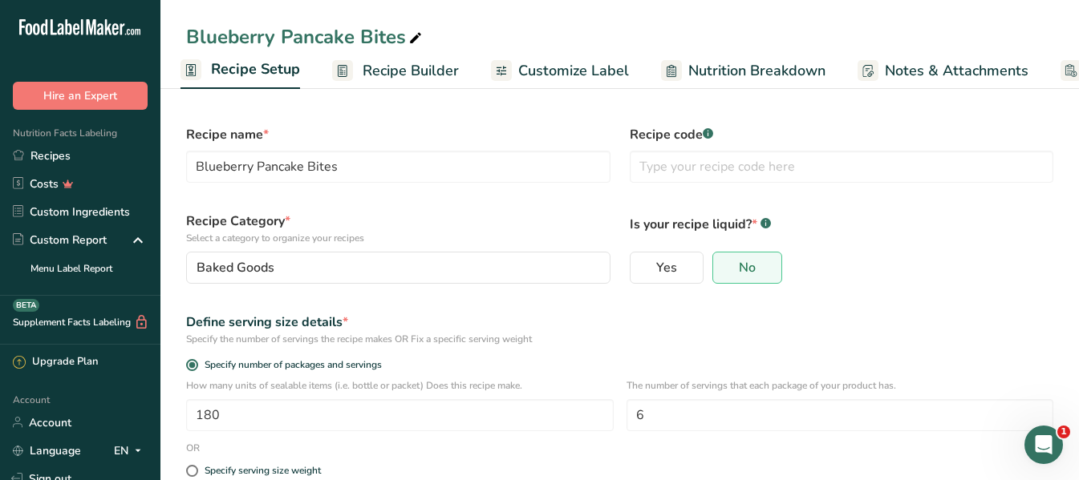
click at [892, 292] on div "Is your recipe liquid? * .a-a{fill:#347362;}.b-a{fill:#fff;} Yes No" at bounding box center [842, 247] width 444 height 91
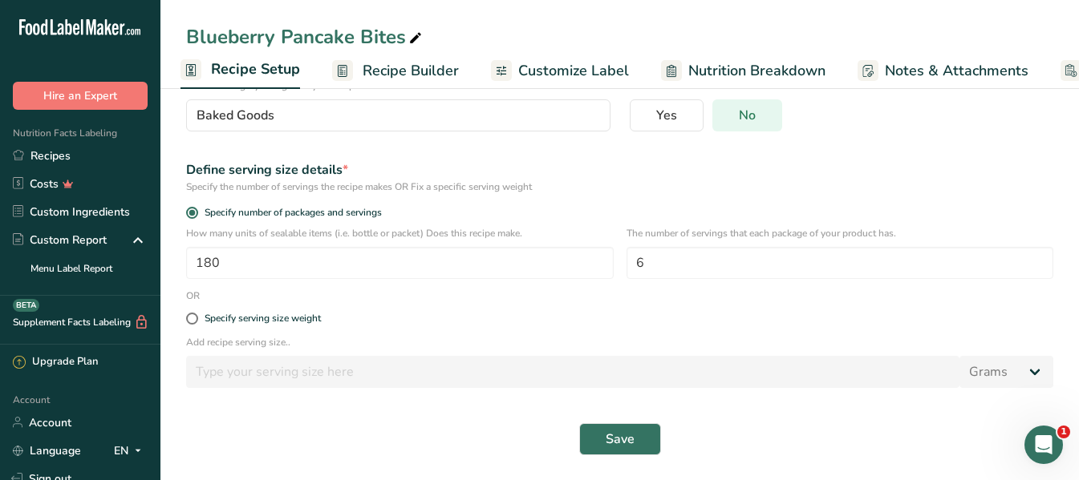
scroll to position [153, 0]
click at [622, 437] on span "Save" at bounding box center [620, 438] width 29 height 19
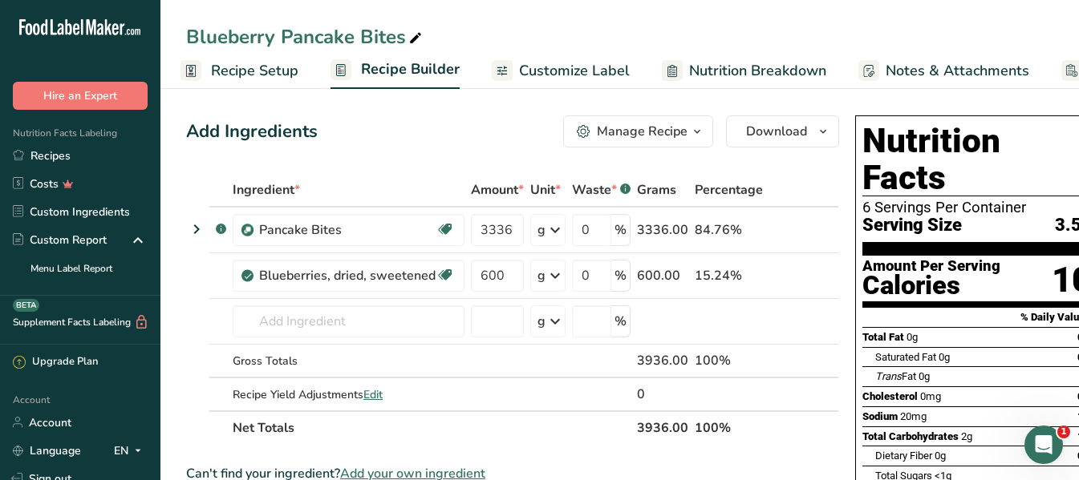
click at [691, 130] on icon "button" at bounding box center [697, 132] width 13 height 20
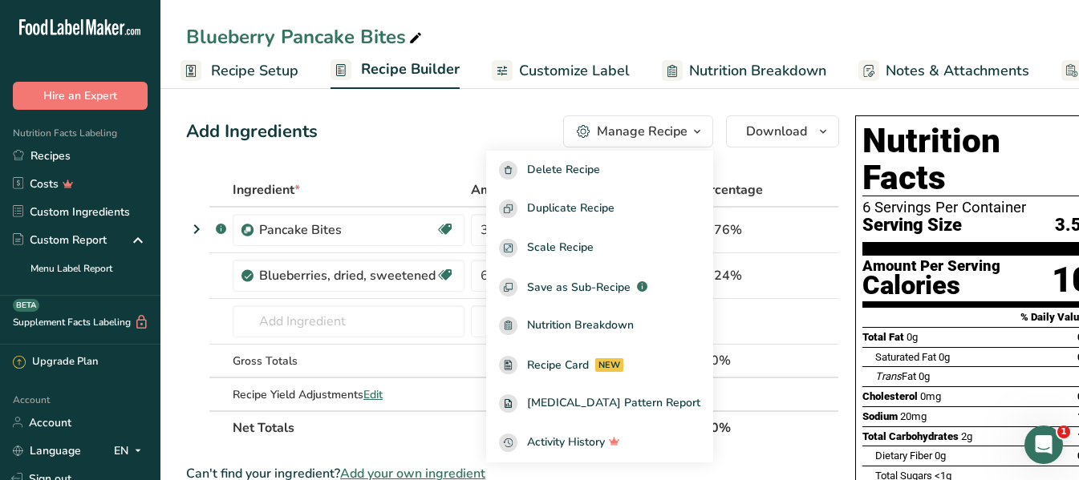
click at [691, 130] on icon "button" at bounding box center [697, 132] width 13 height 20
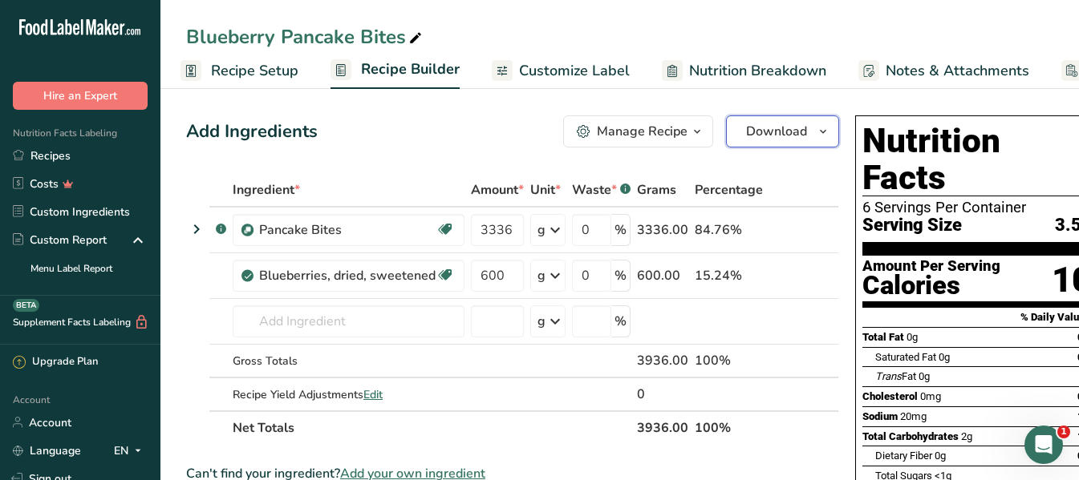
click at [773, 130] on span "Download" at bounding box center [776, 131] width 61 height 19
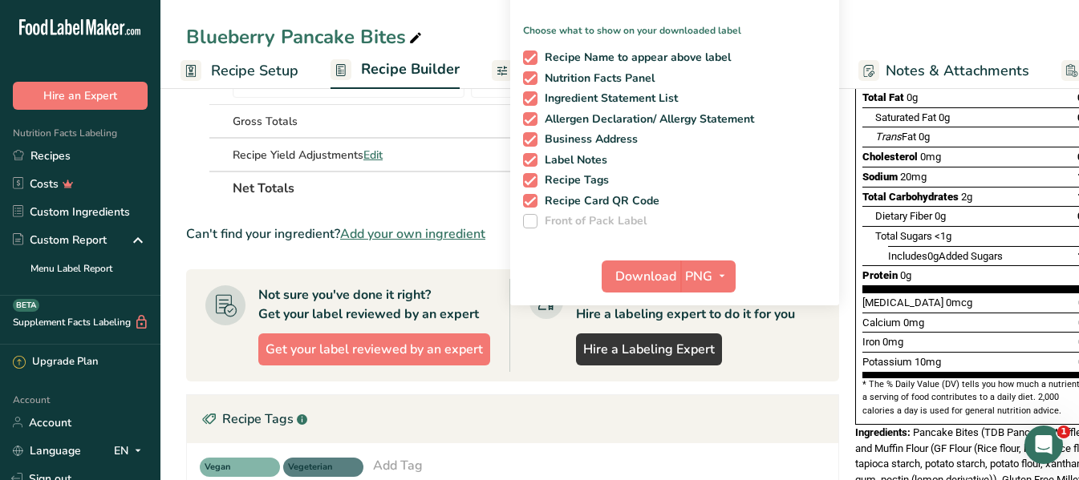
scroll to position [241, 0]
click at [664, 274] on span "Download" at bounding box center [645, 275] width 61 height 19
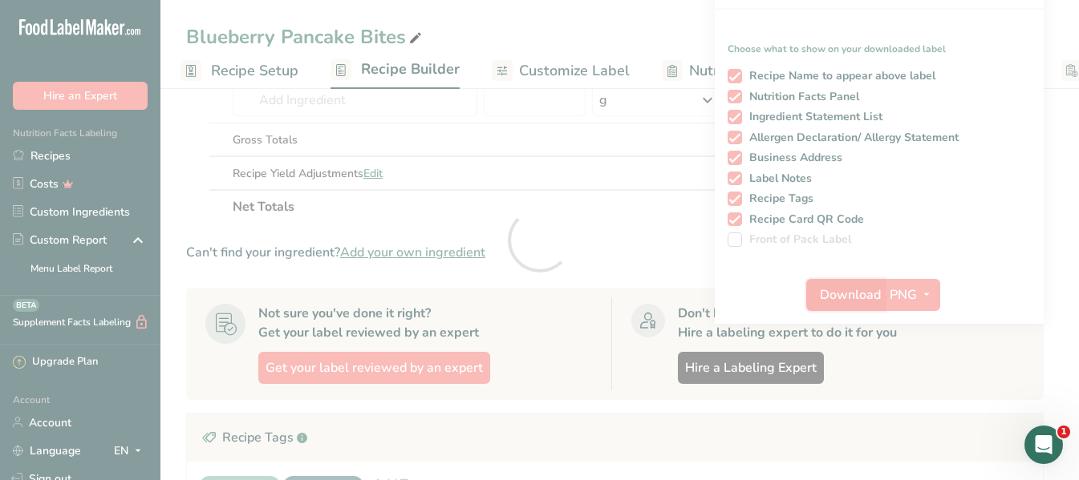
scroll to position [0, 0]
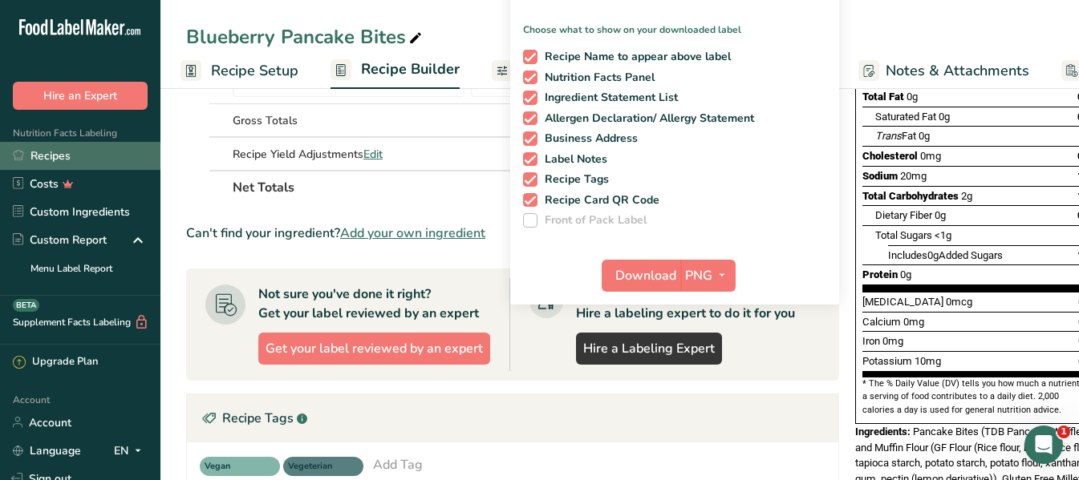
click at [51, 156] on link "Recipes" at bounding box center [80, 156] width 160 height 28
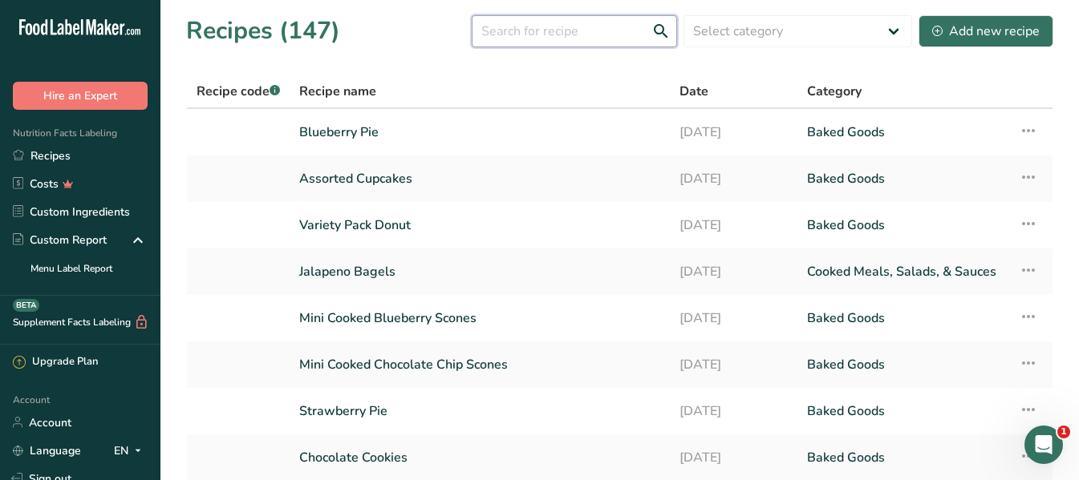
click at [535, 25] on input "text" at bounding box center [574, 31] width 205 height 32
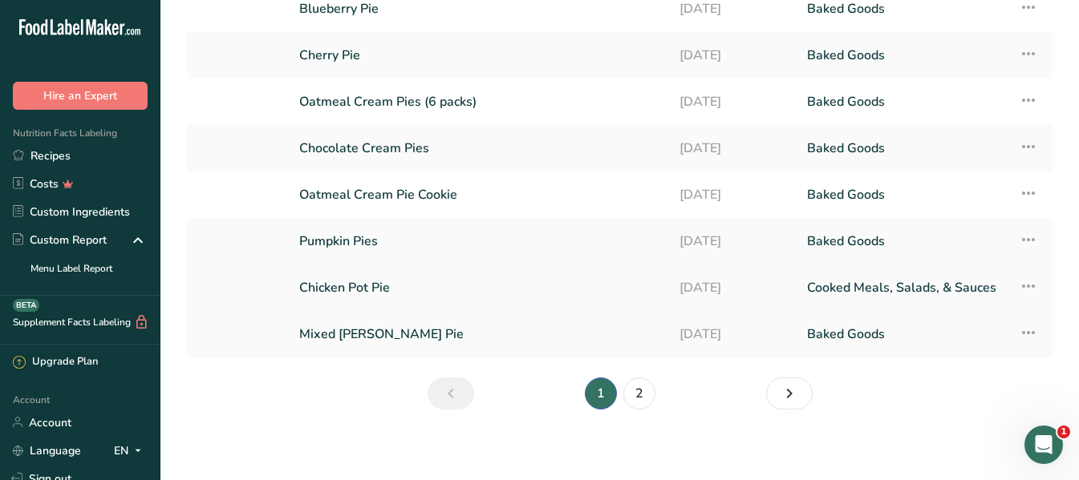
scroll to position [223, 0]
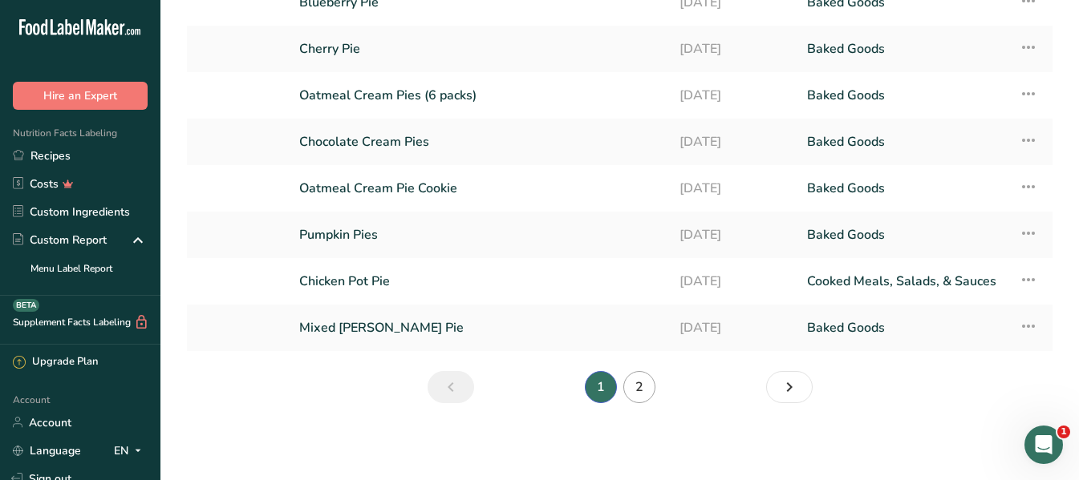
type input "pie"
click at [649, 379] on link "2" at bounding box center [639, 387] width 32 height 32
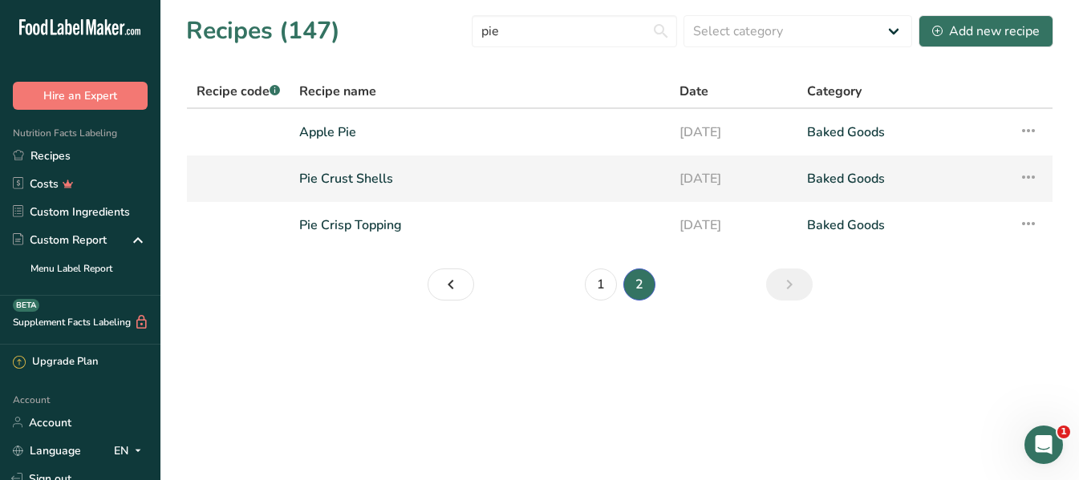
click at [355, 179] on link "Pie Crust Shells" at bounding box center [479, 179] width 361 height 34
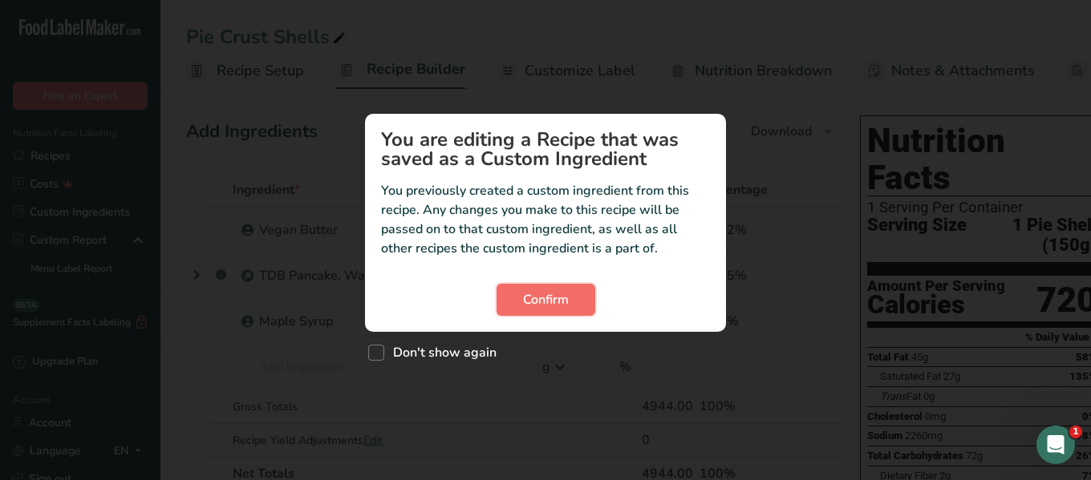
click at [556, 306] on span "Confirm" at bounding box center [546, 299] width 46 height 19
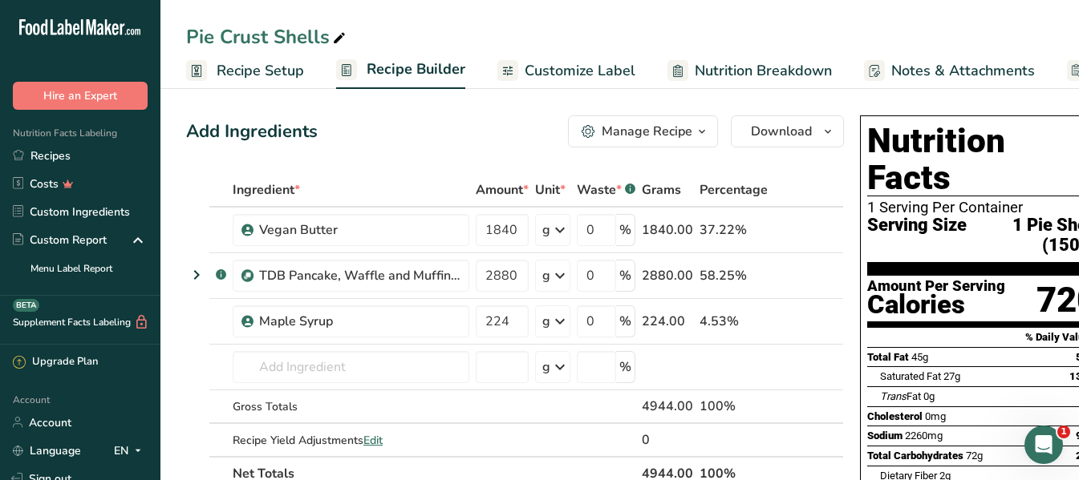
click at [278, 64] on span "Recipe Setup" at bounding box center [260, 71] width 87 height 22
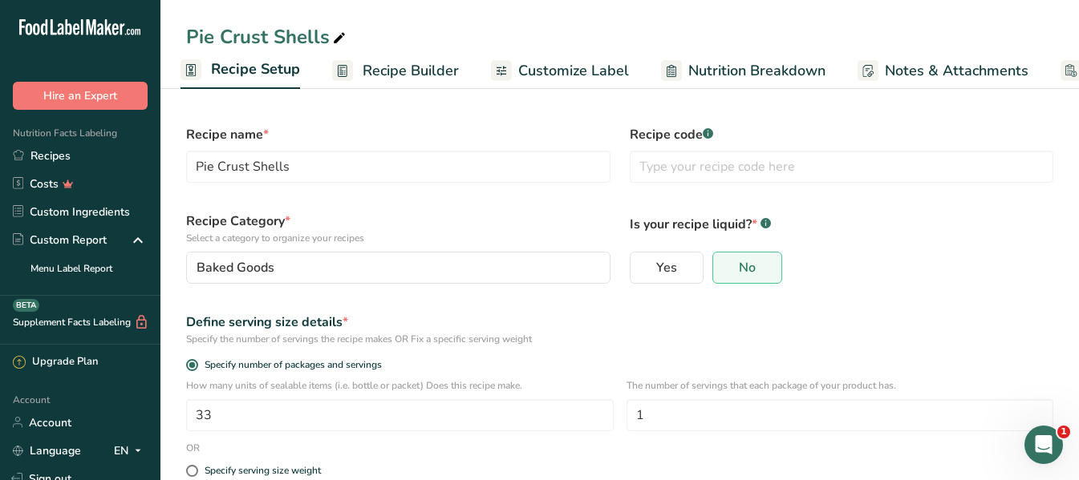
click at [394, 77] on span "Recipe Builder" at bounding box center [411, 71] width 96 height 22
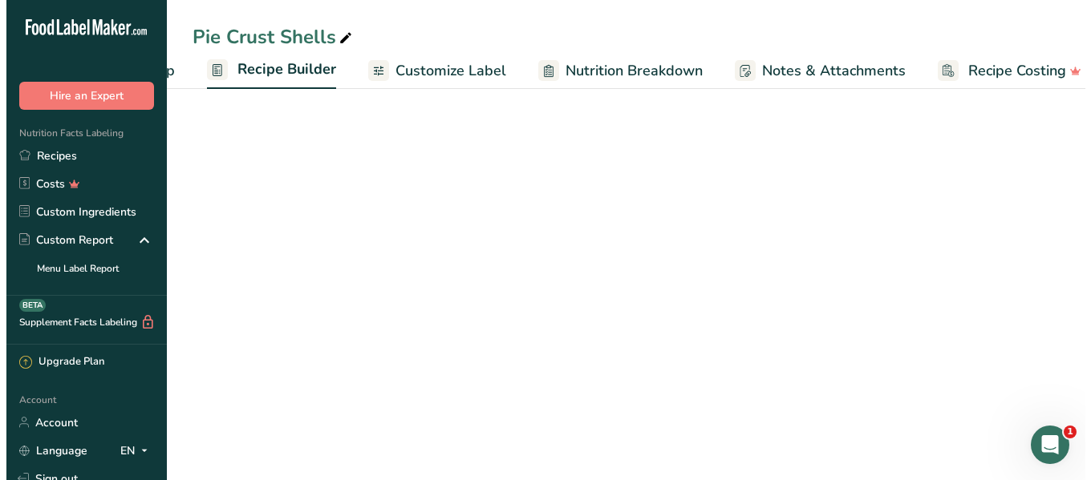
scroll to position [0, 155]
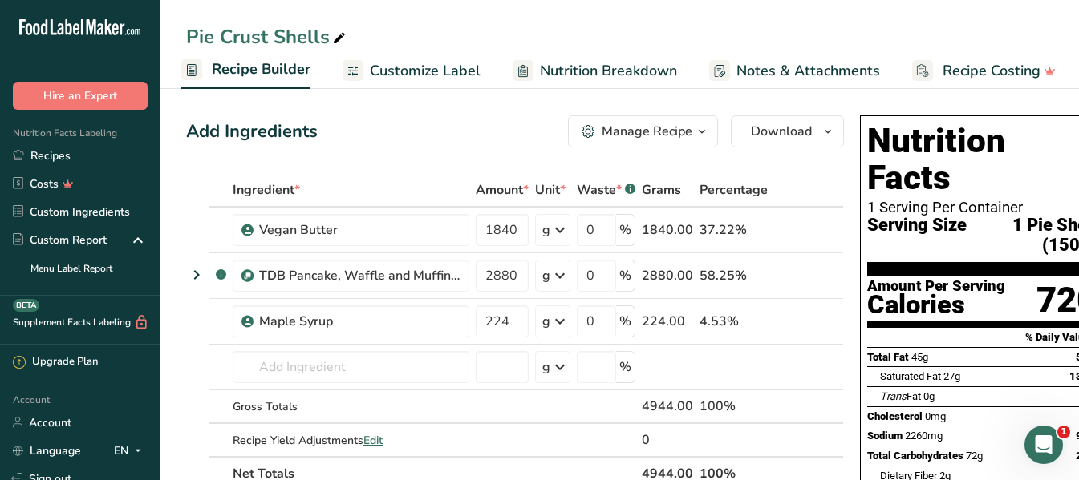
click at [686, 125] on div "Manage Recipe" at bounding box center [647, 131] width 91 height 19
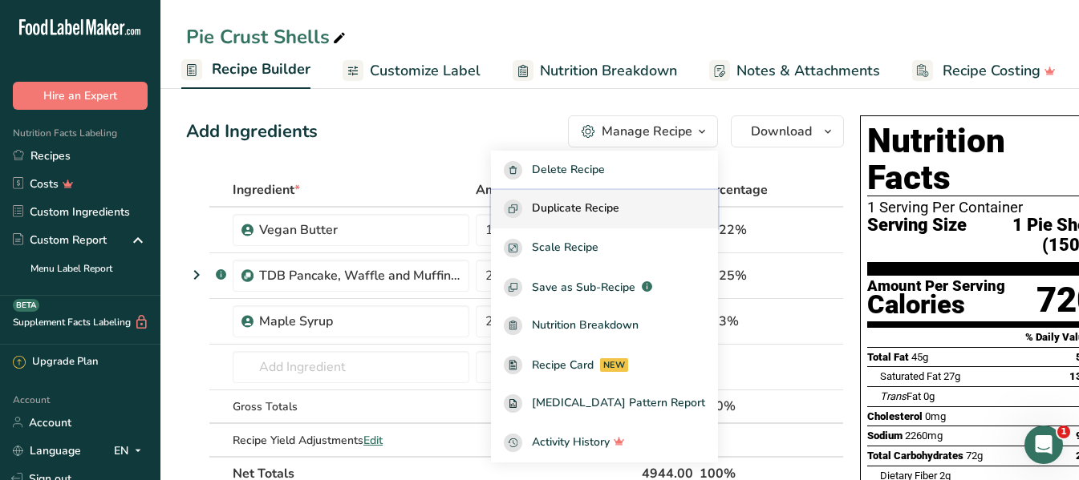
click at [619, 201] on span "Duplicate Recipe" at bounding box center [575, 209] width 87 height 18
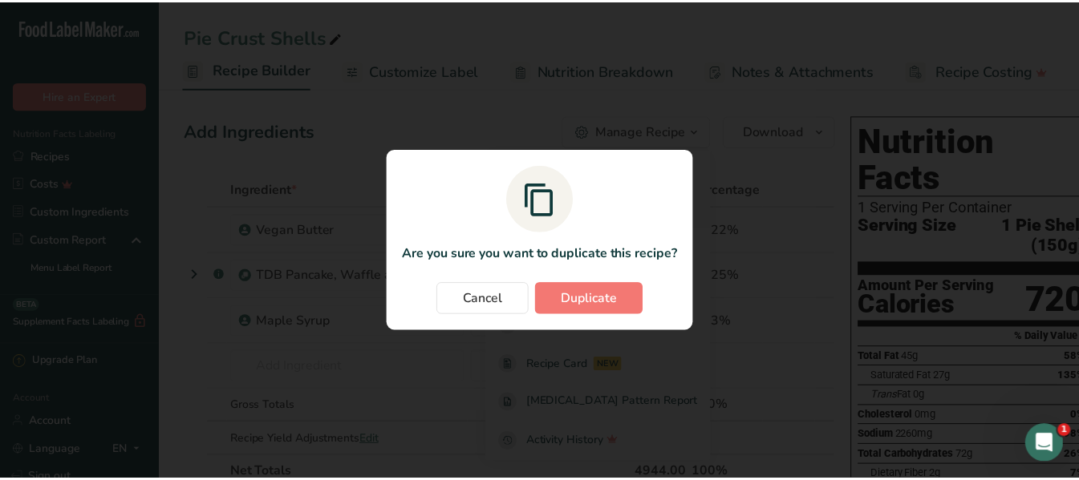
scroll to position [0, 144]
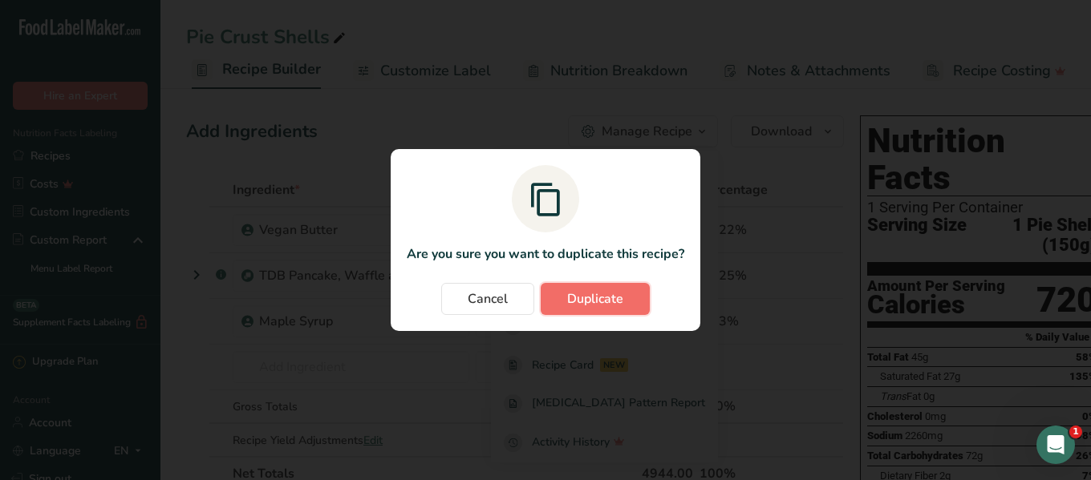
click at [610, 310] on button "Duplicate" at bounding box center [595, 299] width 109 height 32
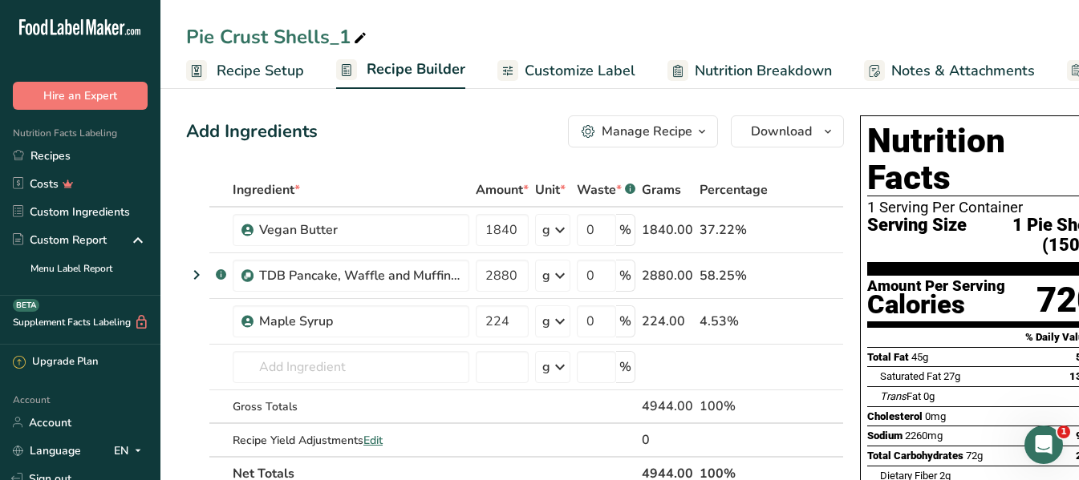
click at [346, 26] on div "Pie Crust Shells_1" at bounding box center [278, 36] width 184 height 29
drag, startPoint x: 346, startPoint y: 26, endPoint x: 278, endPoint y: 45, distance: 70.8
click at [278, 45] on input "Pie Crust Shells_1" at bounding box center [619, 36] width 867 height 29
type input "Pie Crust Dough"
click at [281, 73] on span "Recipe Setup" at bounding box center [260, 71] width 87 height 22
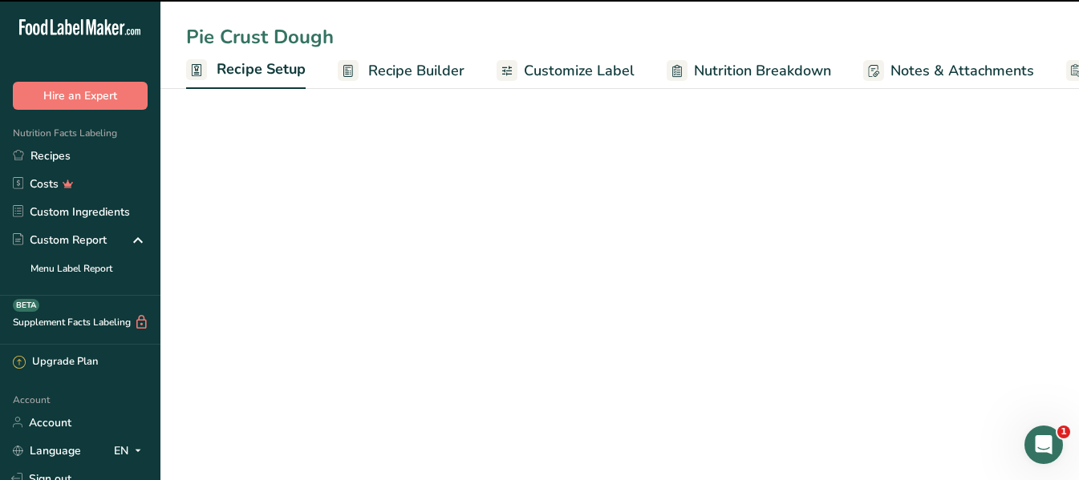
scroll to position [0, 6]
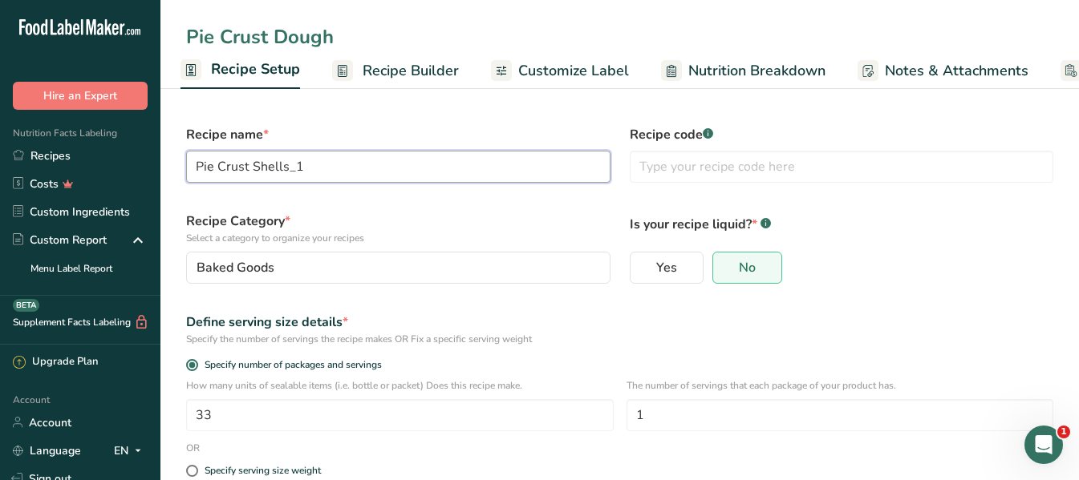
click at [249, 160] on input "Pie Crust Shells_1" at bounding box center [398, 167] width 424 height 32
click at [253, 160] on input "Pie Crust Shells_1" at bounding box center [398, 167] width 424 height 32
click at [322, 168] on input "Pie Crust Shells_1" at bounding box center [398, 167] width 424 height 32
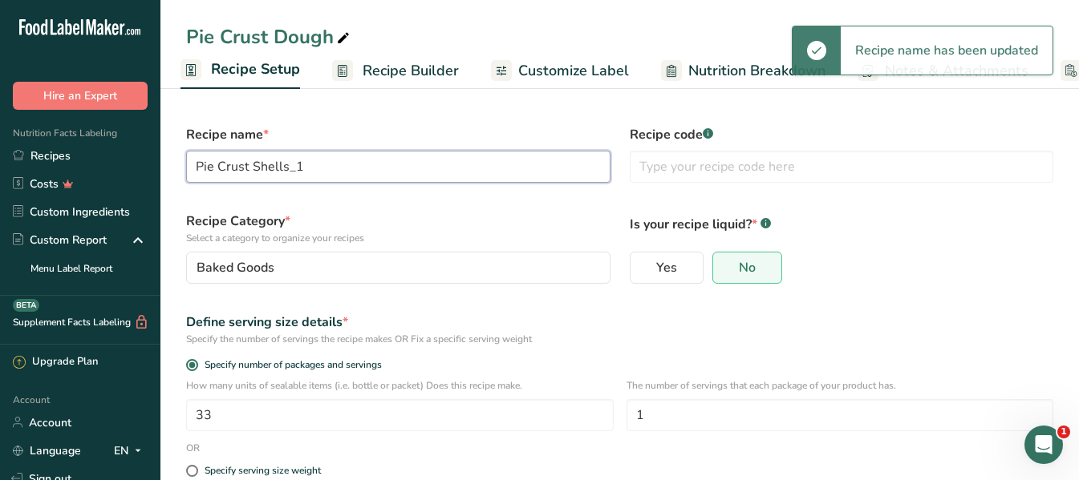
type input "Pie Crust Dough"
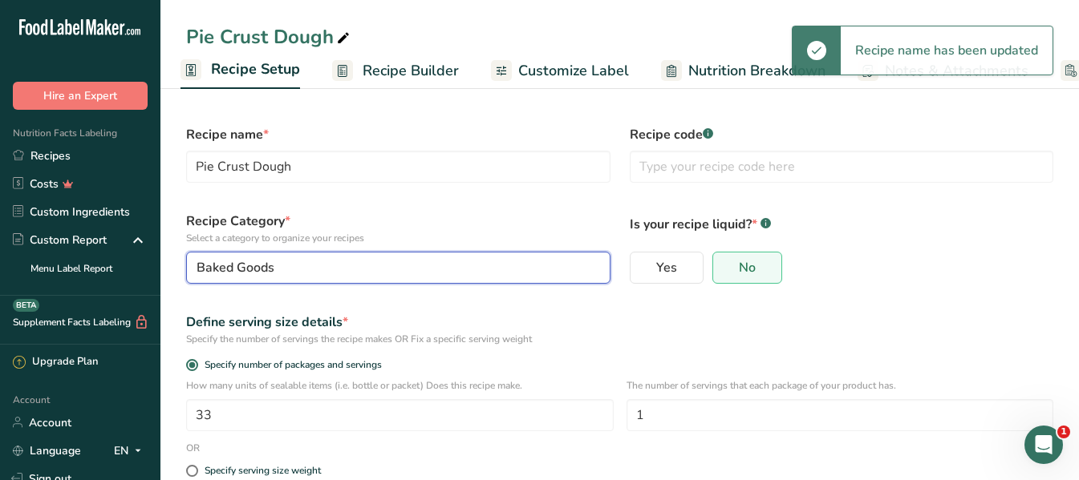
click at [202, 254] on button "Baked Goods" at bounding box center [398, 268] width 424 height 32
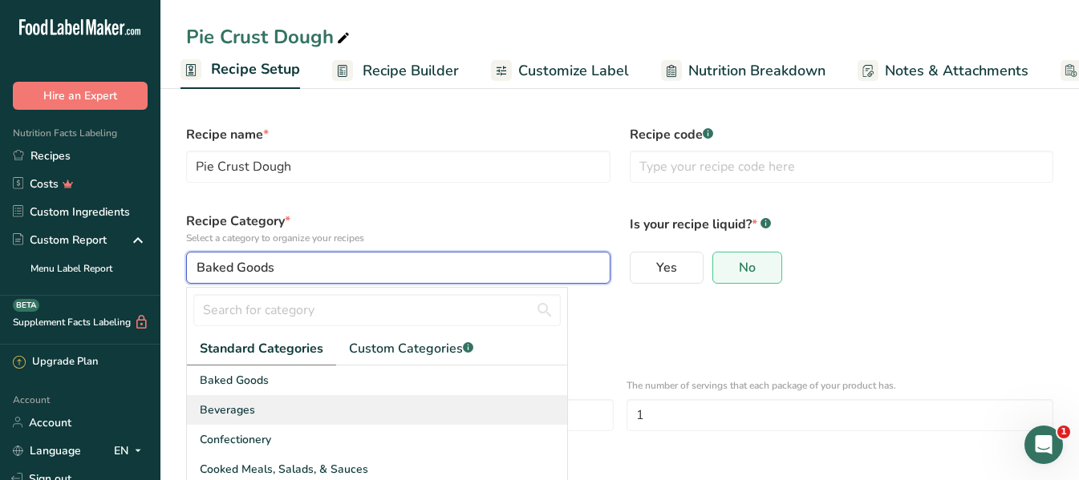
scroll to position [153, 0]
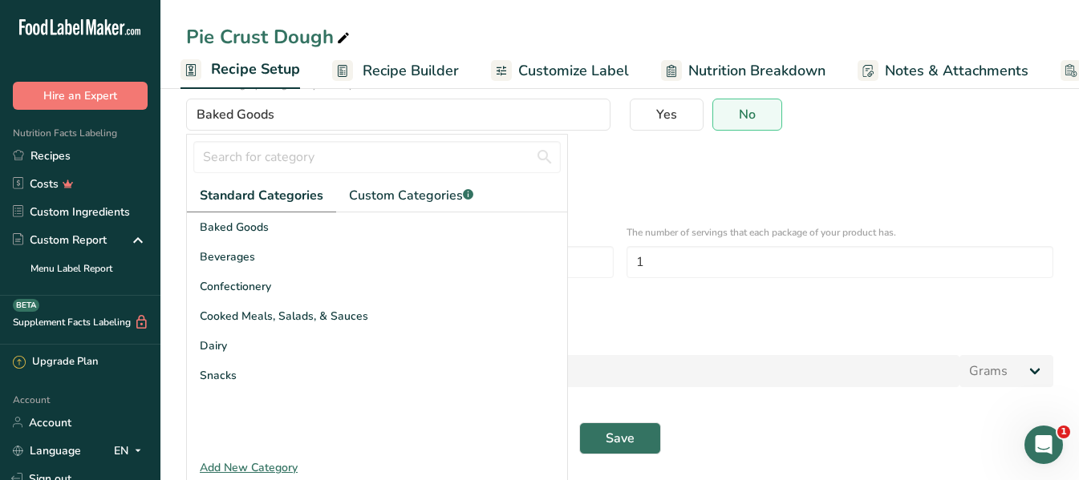
click at [170, 202] on section "Recipe name * Pie Crust Dough Recipe code .a-a{fill:#347362;}.b-a{fill:#fff;} R…" at bounding box center [619, 205] width 918 height 550
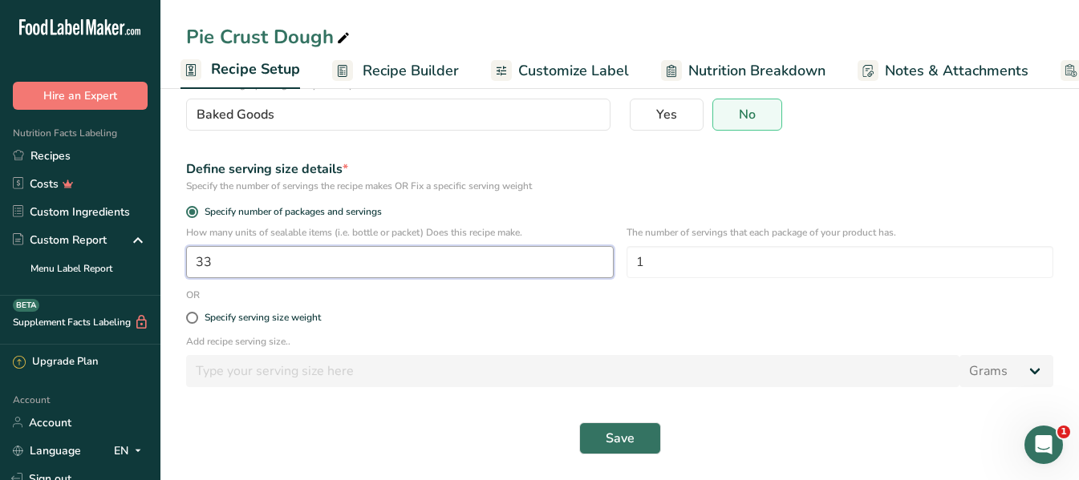
click at [229, 258] on input "33" at bounding box center [399, 262] width 427 height 32
drag, startPoint x: 199, startPoint y: 259, endPoint x: 186, endPoint y: 258, distance: 12.9
click at [186, 258] on input "33" at bounding box center [399, 262] width 427 height 32
type input "12"
click at [787, 194] on div "Define serving size details * Specify the number of servings the recipe makes O…" at bounding box center [619, 176] width 886 height 53
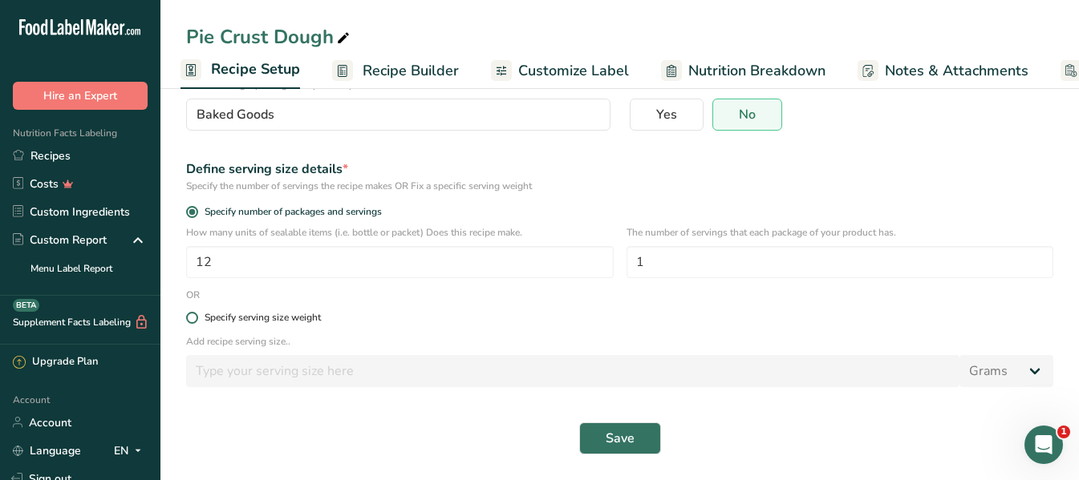
click at [195, 318] on span at bounding box center [192, 318] width 12 height 12
click at [195, 318] on input "Specify serving size weight" at bounding box center [191, 318] width 10 height 10
radio input "true"
radio input "false"
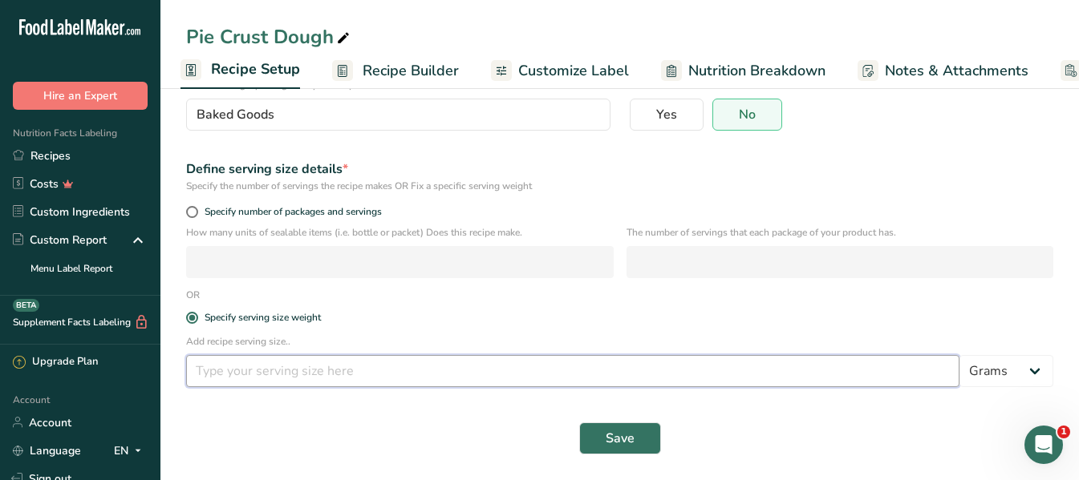
click at [226, 375] on input "number" at bounding box center [572, 371] width 773 height 32
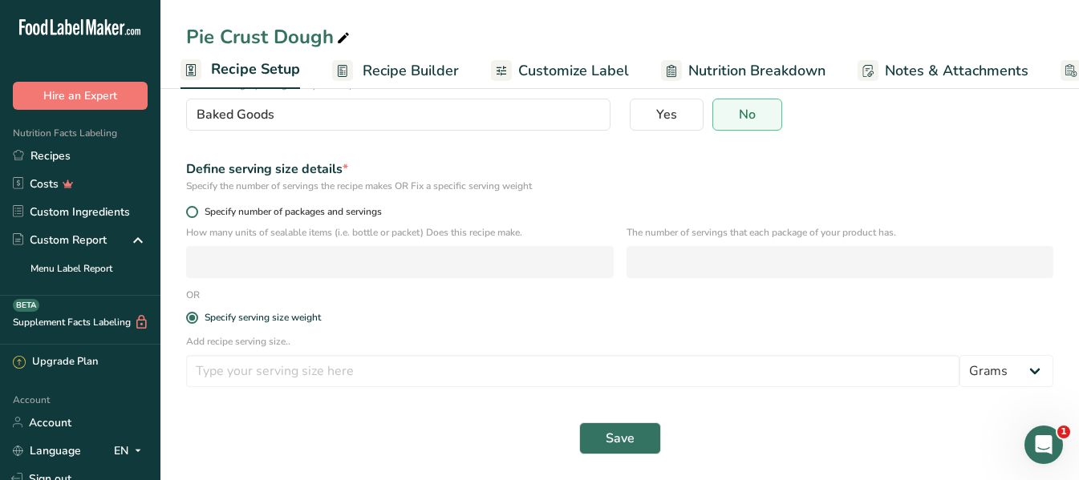
click at [192, 208] on span at bounding box center [192, 212] width 12 height 12
click at [192, 208] on input "Specify number of packages and servings" at bounding box center [191, 212] width 10 height 10
radio input "true"
radio input "false"
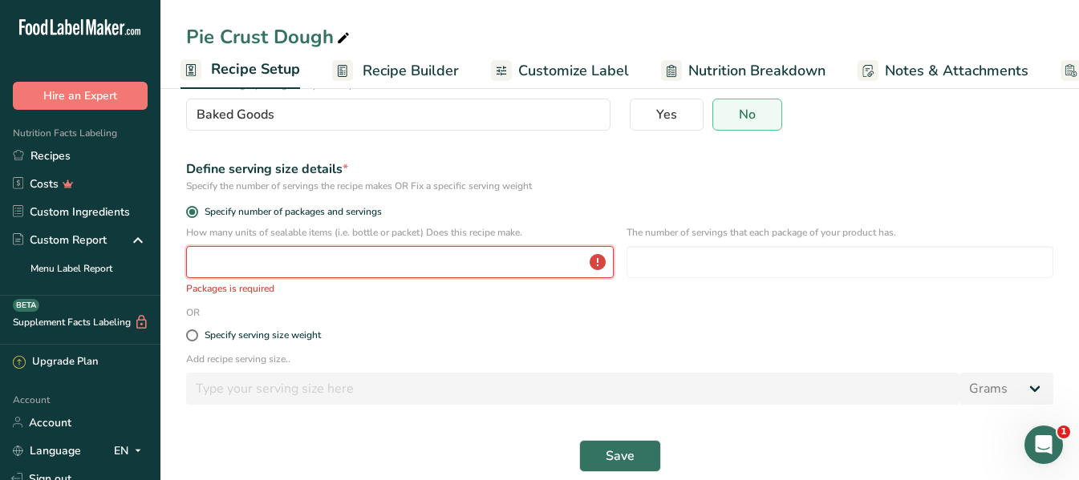
click at [218, 261] on input "number" at bounding box center [399, 262] width 427 height 32
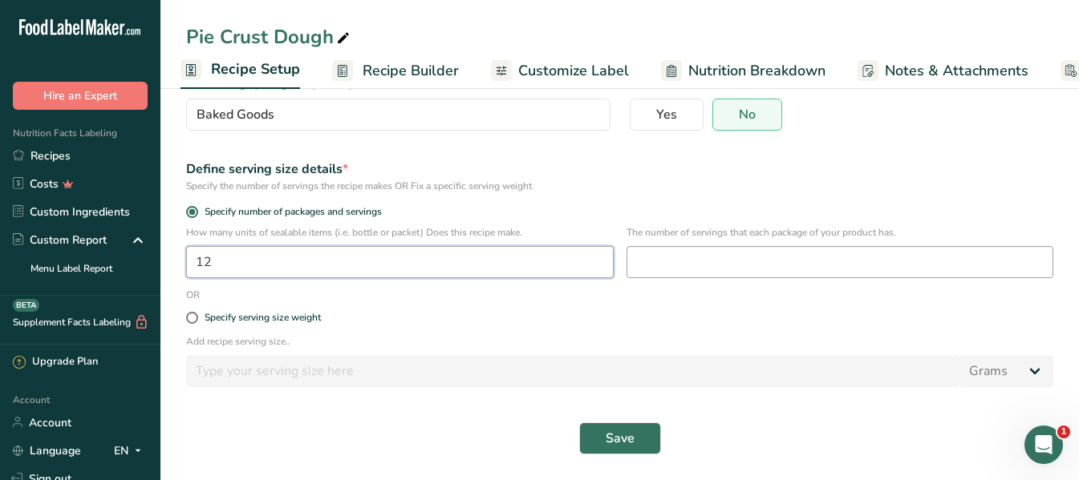
type input "12"
click at [680, 264] on input "number" at bounding box center [839, 262] width 427 height 32
type input "3"
click at [623, 433] on span "Save" at bounding box center [620, 438] width 29 height 19
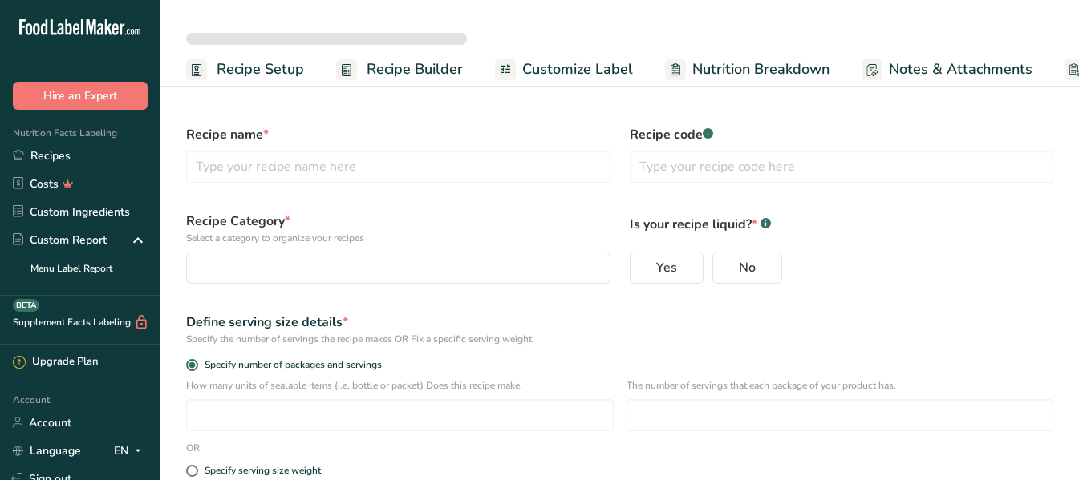
select select
type input "Pie Crust Dough"
radio input "true"
type input "12"
type input "3"
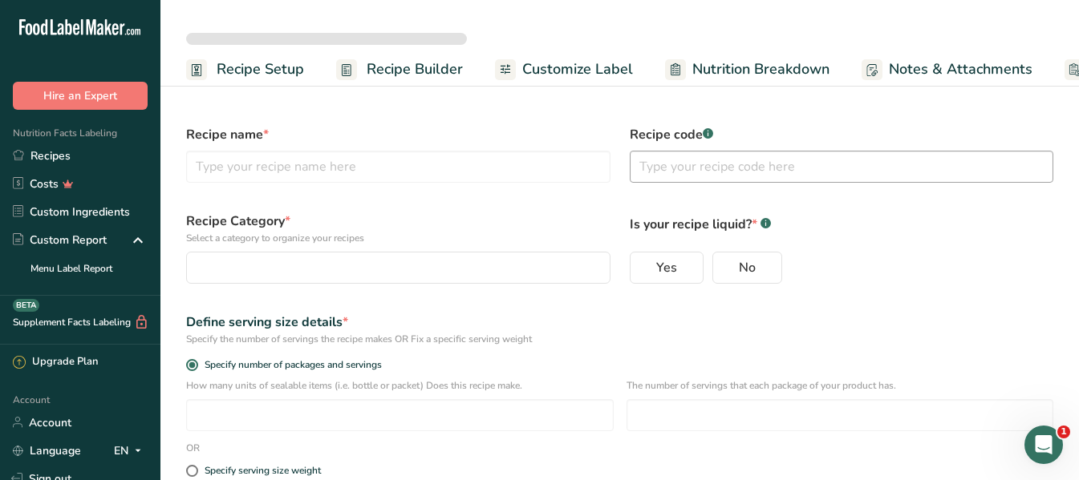
select select "0"
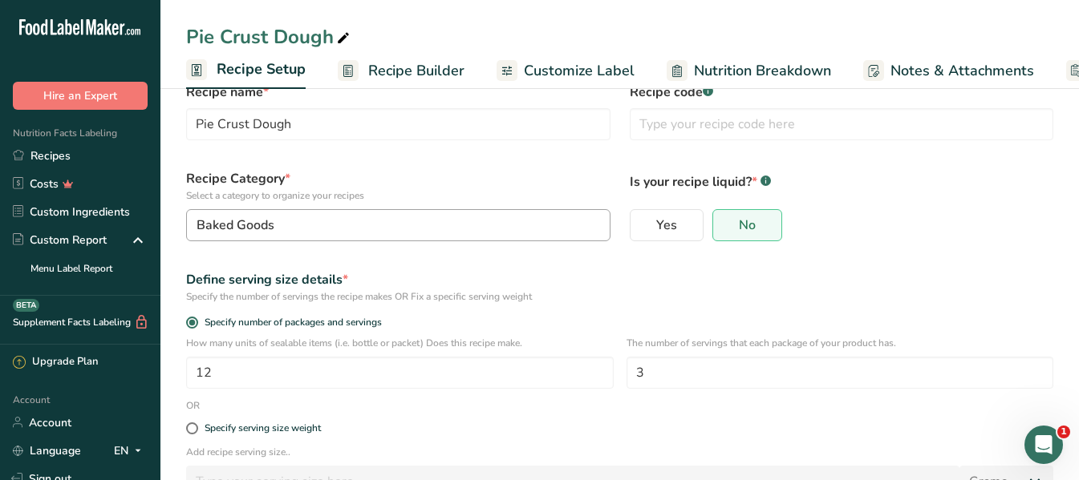
scroll to position [80, 0]
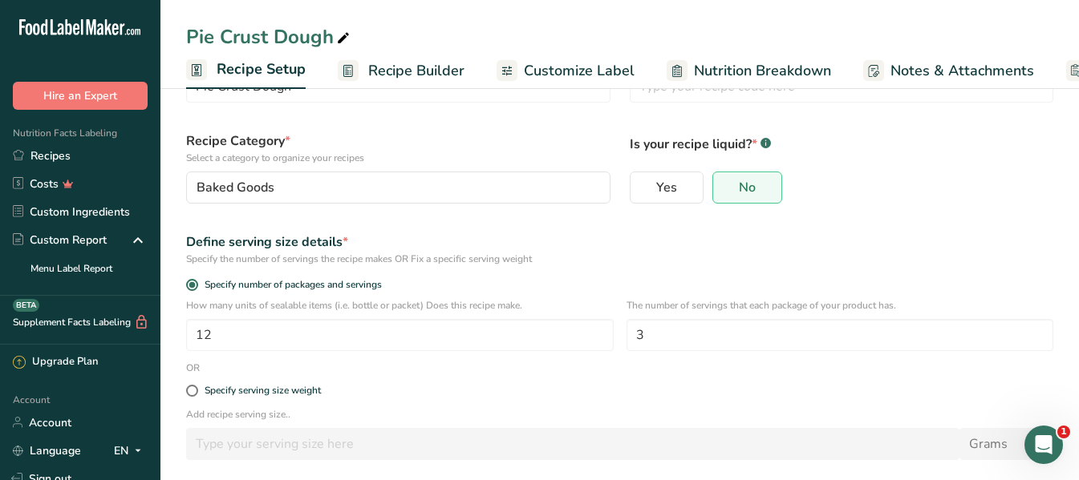
click at [395, 61] on span "Recipe Builder" at bounding box center [416, 71] width 96 height 22
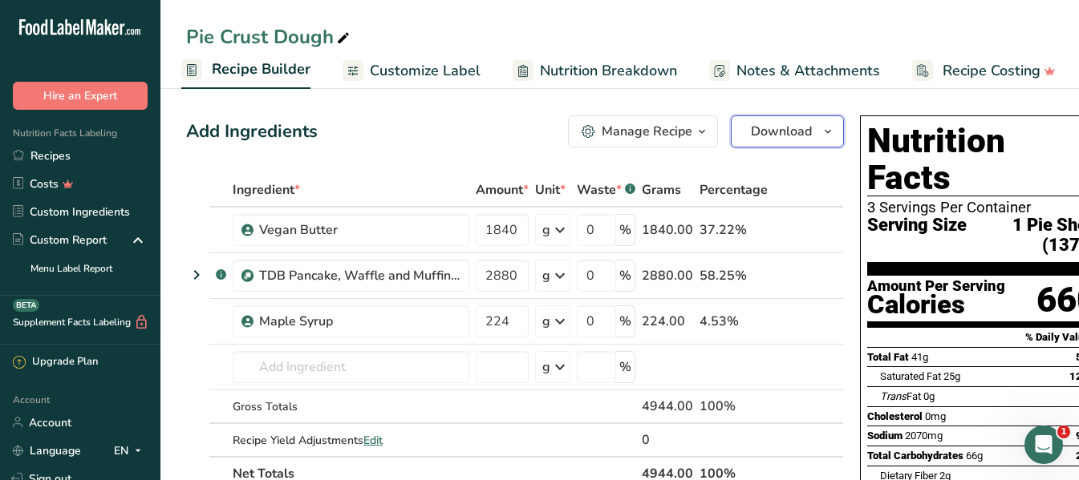
click at [783, 134] on span "Download" at bounding box center [781, 131] width 61 height 19
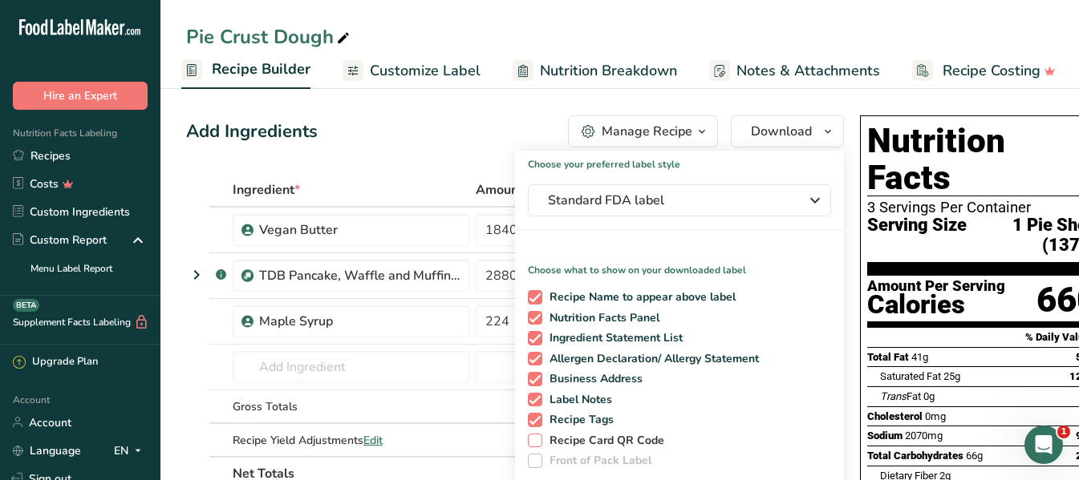
click at [534, 439] on span at bounding box center [535, 441] width 14 height 14
click at [534, 439] on input "Recipe Card QR Code" at bounding box center [533, 441] width 10 height 10
checkbox input "true"
click at [936, 328] on section "% Daily Value *" at bounding box center [981, 337] width 229 height 19
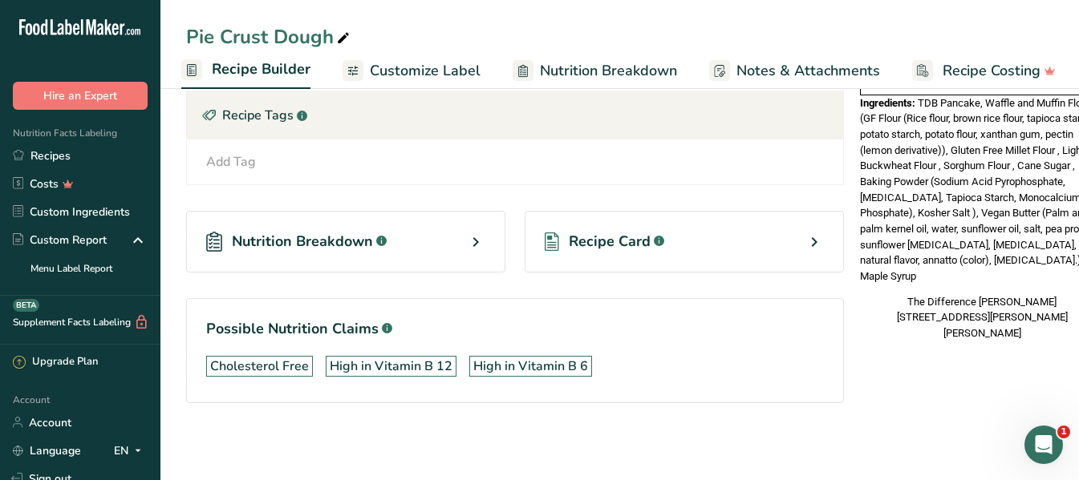
scroll to position [602, 0]
click at [603, 232] on span "Recipe Card" at bounding box center [610, 242] width 82 height 22
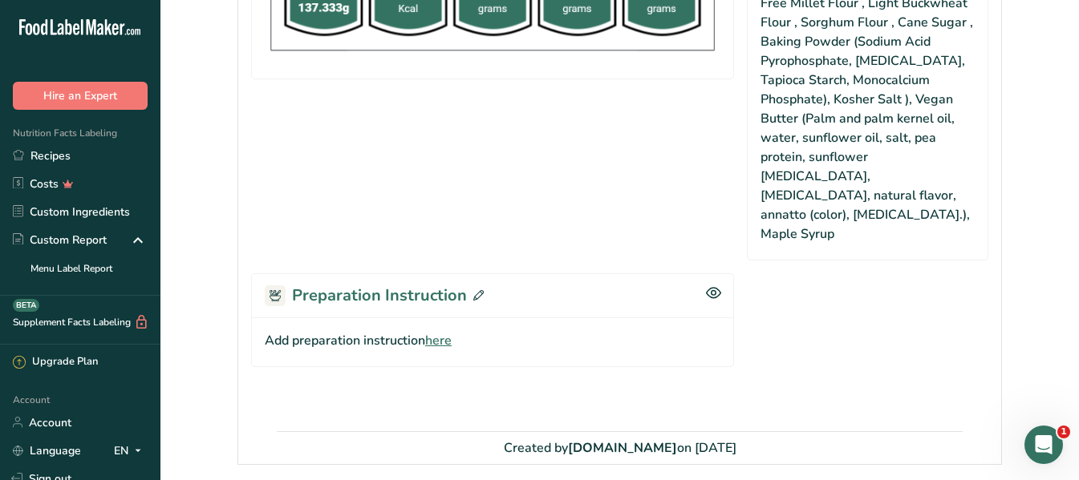
scroll to position [728, 0]
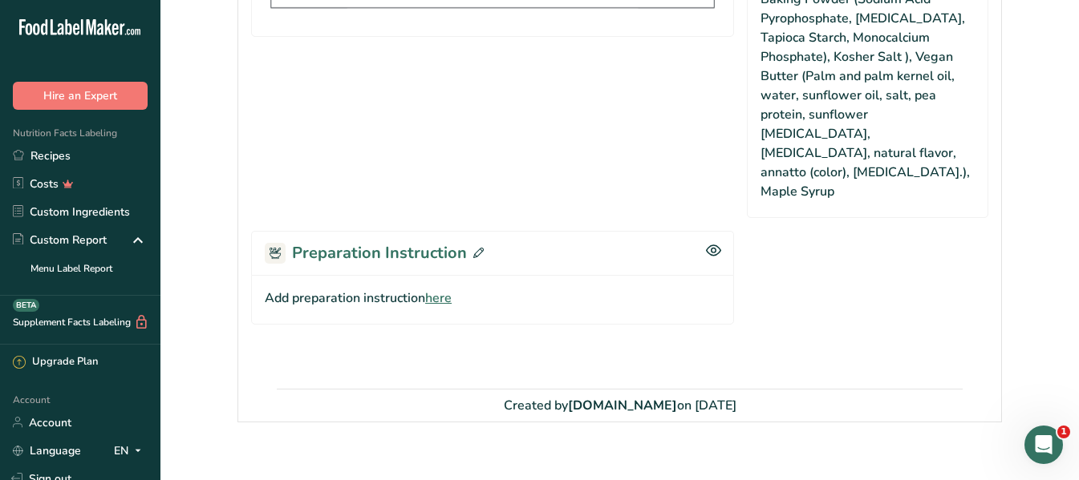
click at [479, 248] on icon at bounding box center [478, 253] width 10 height 10
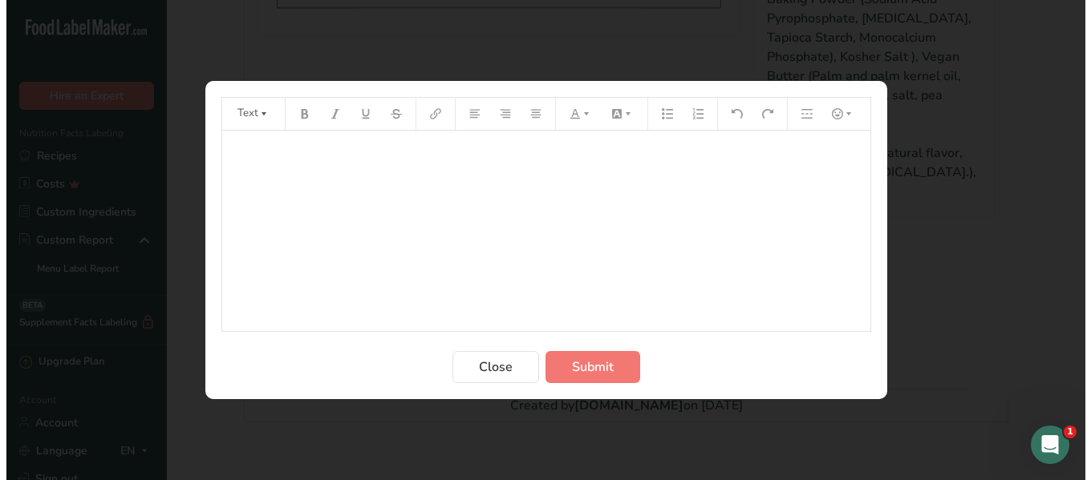
scroll to position [709, 0]
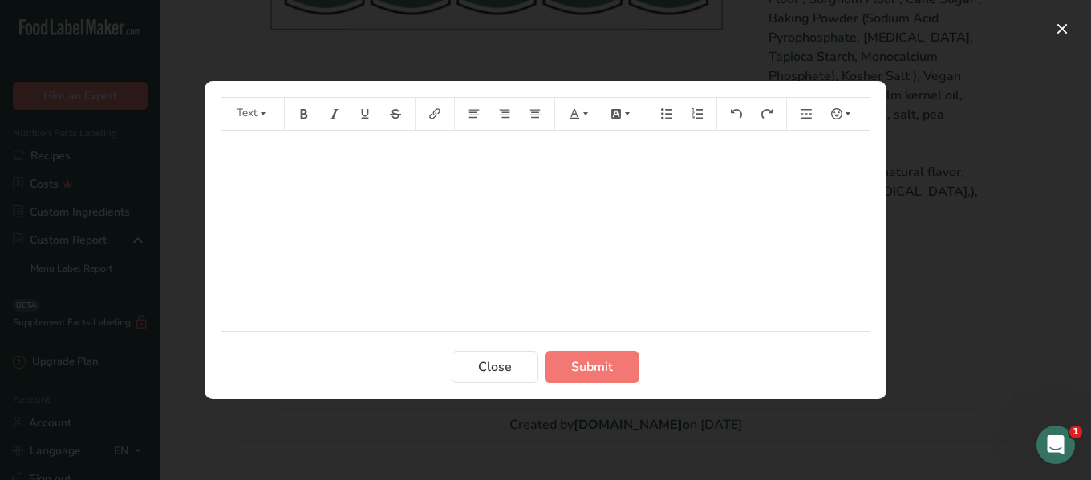
click at [381, 225] on div "﻿" at bounding box center [545, 231] width 648 height 201
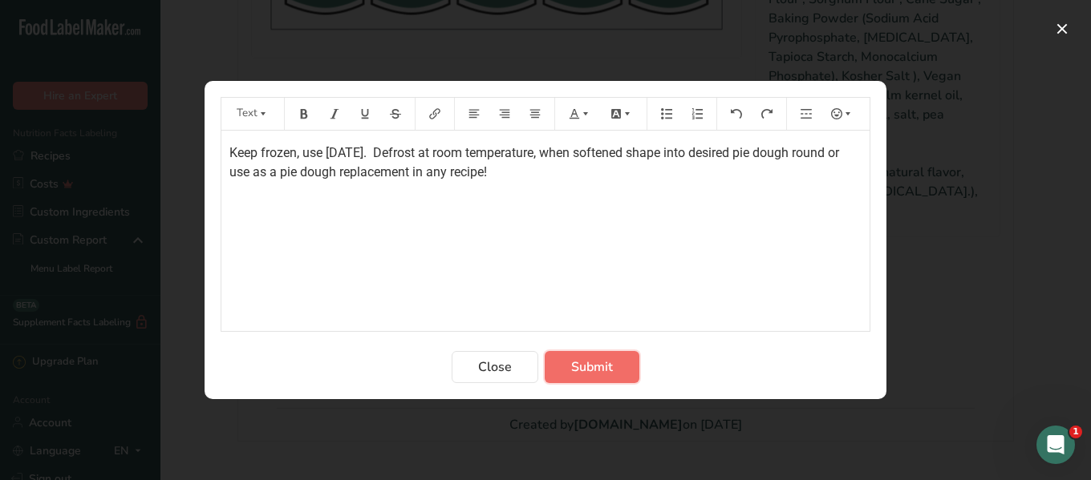
click at [612, 367] on span "Submit" at bounding box center [592, 367] width 42 height 19
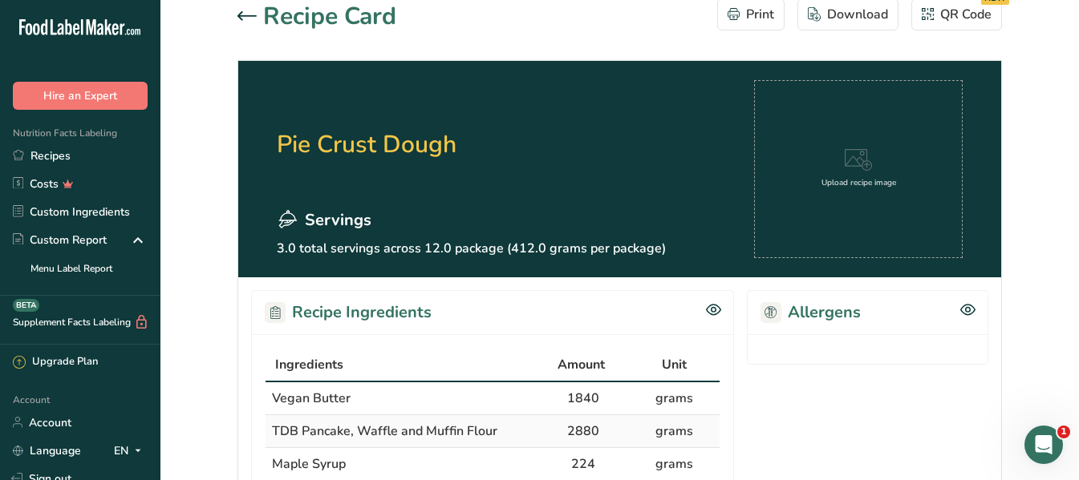
scroll to position [0, 0]
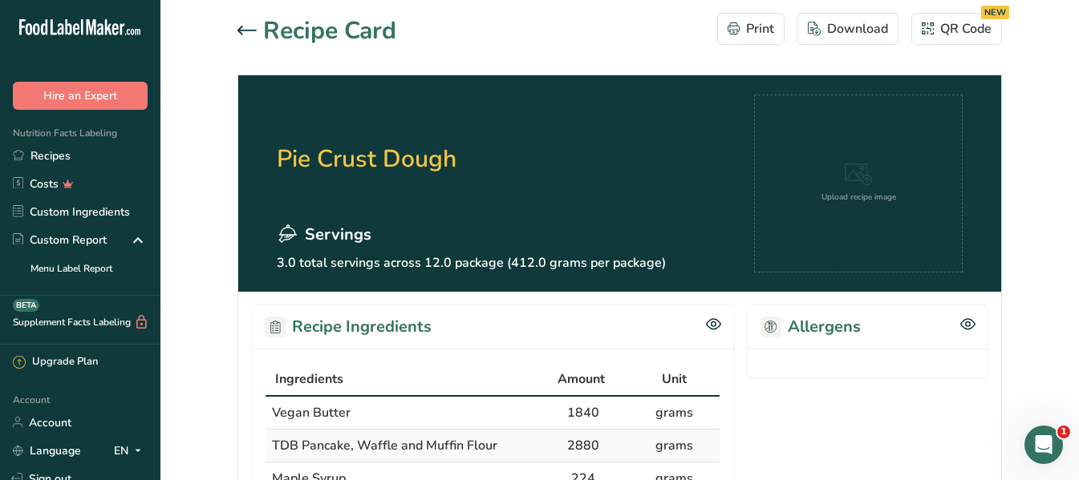
click at [245, 31] on icon at bounding box center [246, 31] width 19 height 10
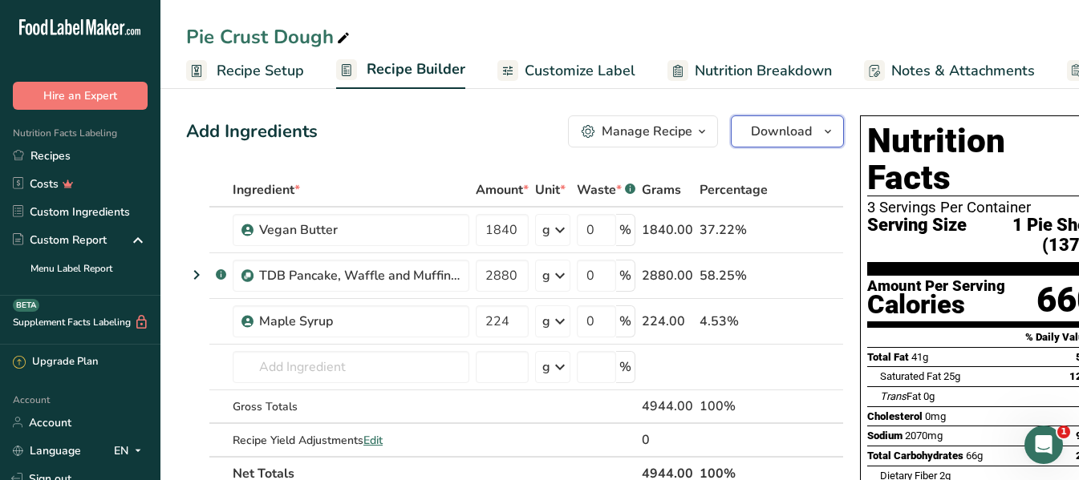
click at [773, 129] on span "Download" at bounding box center [781, 131] width 61 height 19
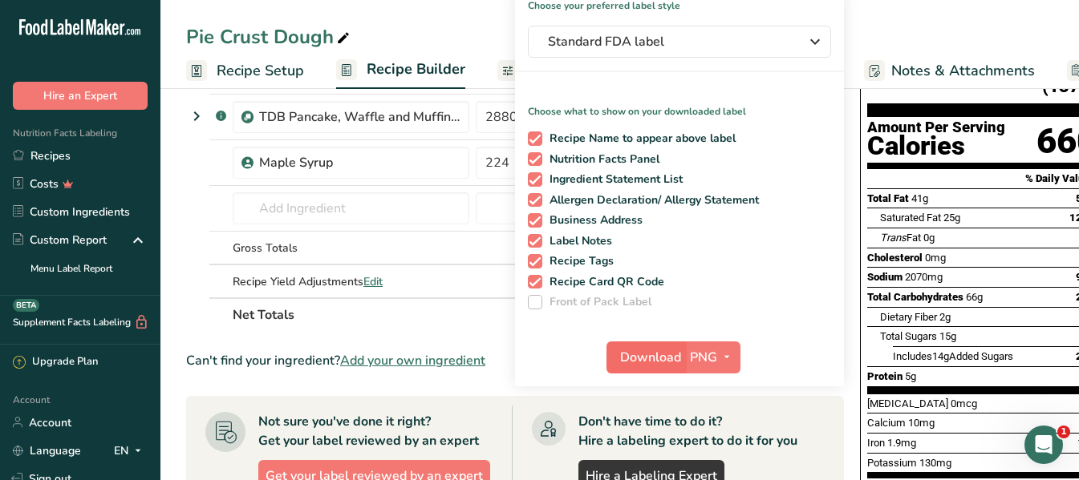
scroll to position [160, 0]
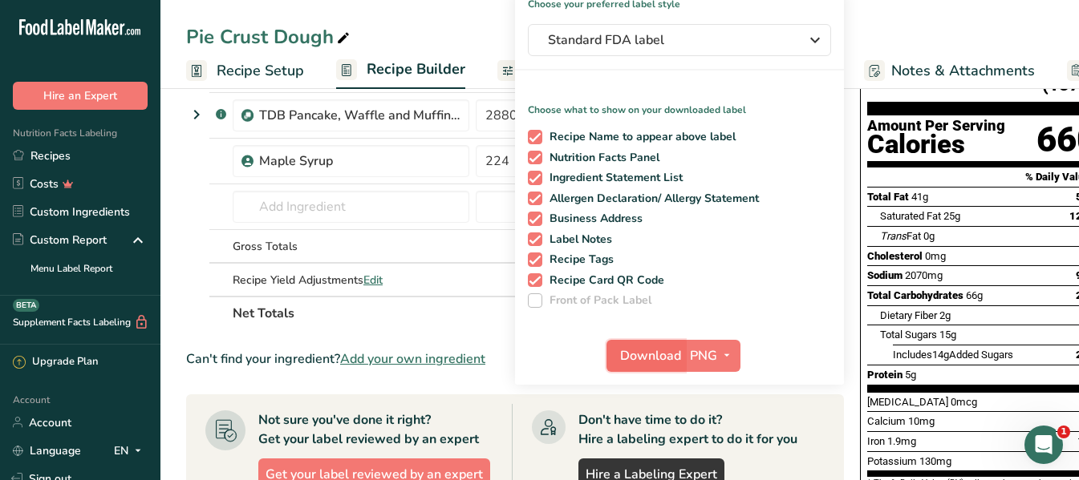
click at [632, 352] on span "Download" at bounding box center [650, 355] width 61 height 19
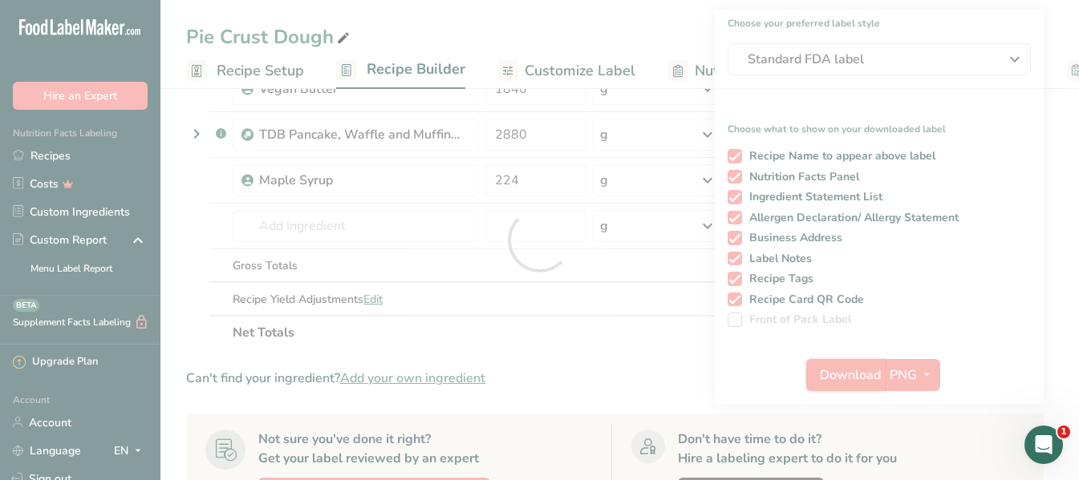
scroll to position [0, 0]
